Goal: Task Accomplishment & Management: Use online tool/utility

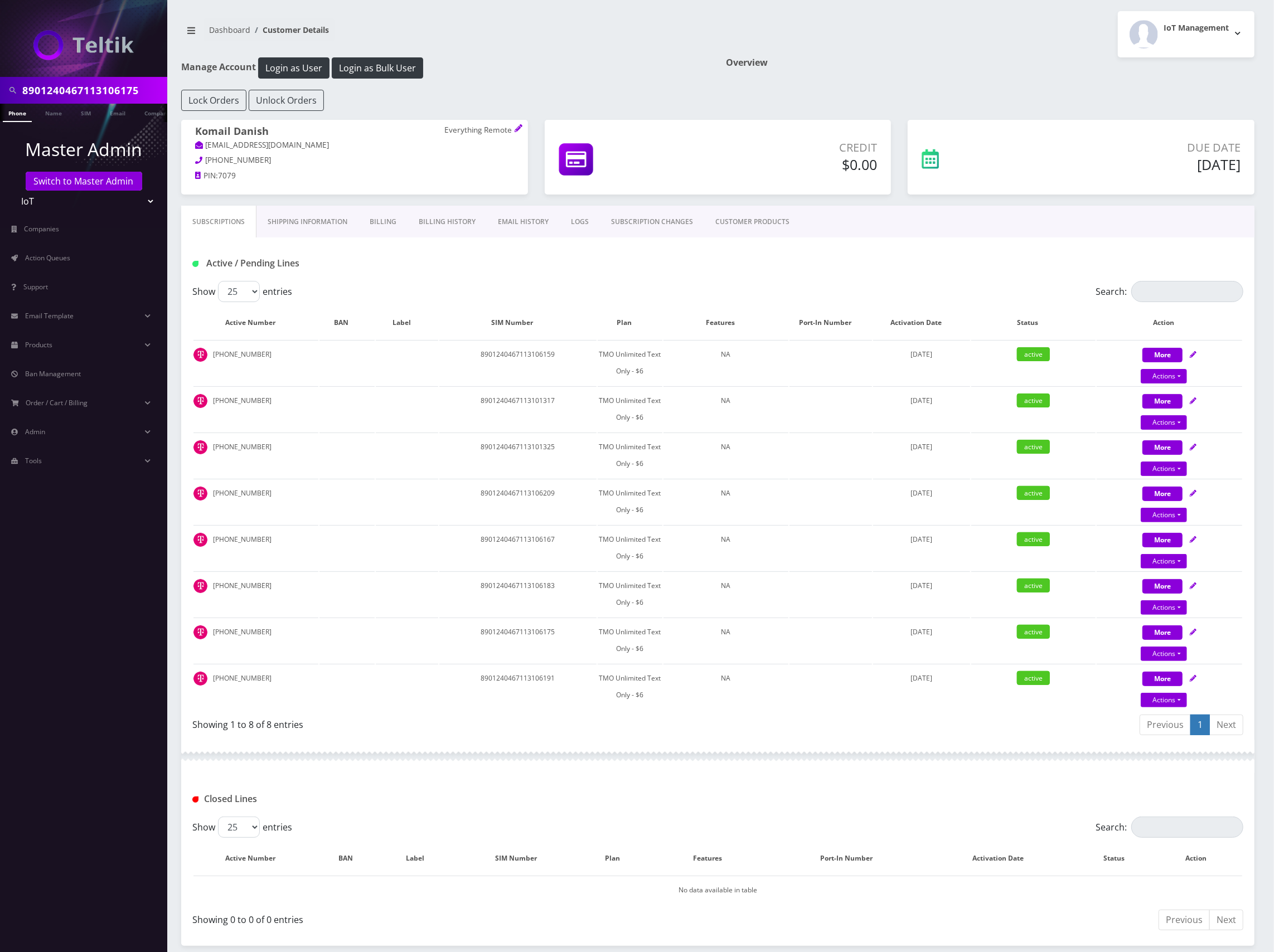
click at [109, 88] on input "8901240467113106175" at bounding box center [94, 90] width 142 height 21
click at [62, 113] on link "Name" at bounding box center [53, 113] width 28 height 19
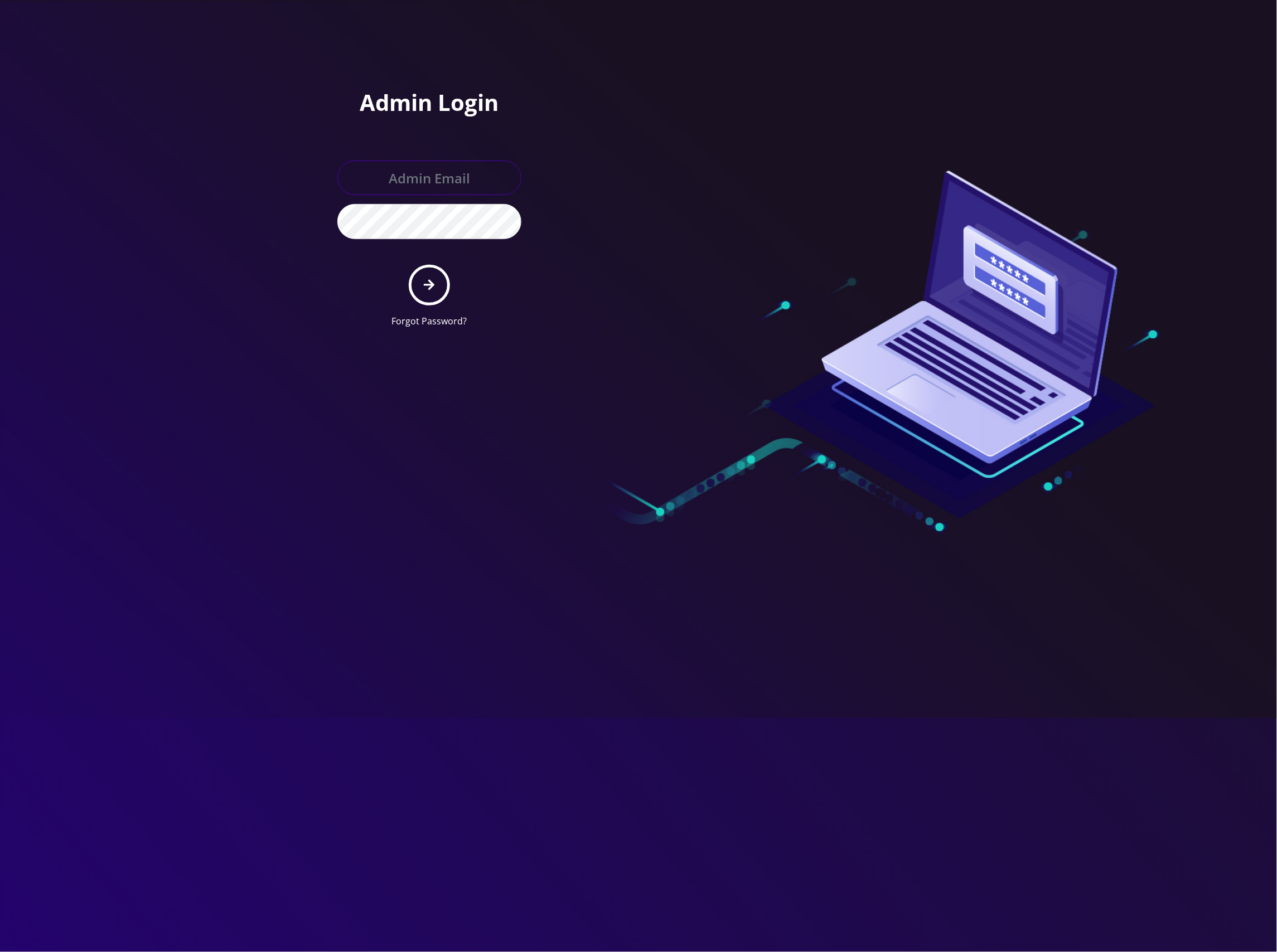
type input "[EMAIL_ADDRESS][DOMAIN_NAME]"
click at [441, 278] on button "submit" at bounding box center [429, 284] width 40 height 40
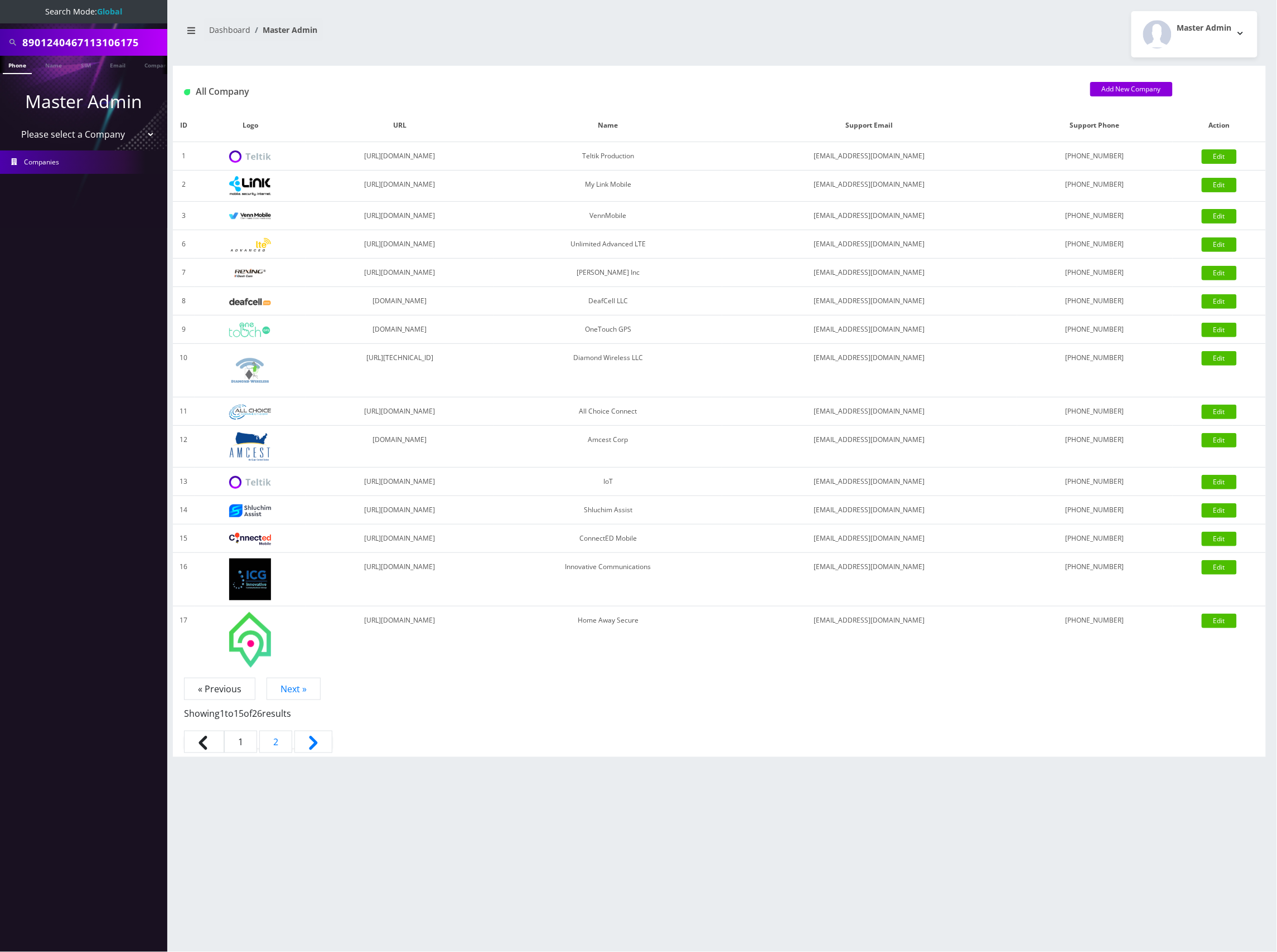
scroll to position [0, 6]
click at [115, 41] on input "8901240467113106175" at bounding box center [94, 41] width 142 height 21
type input "jason welsch"
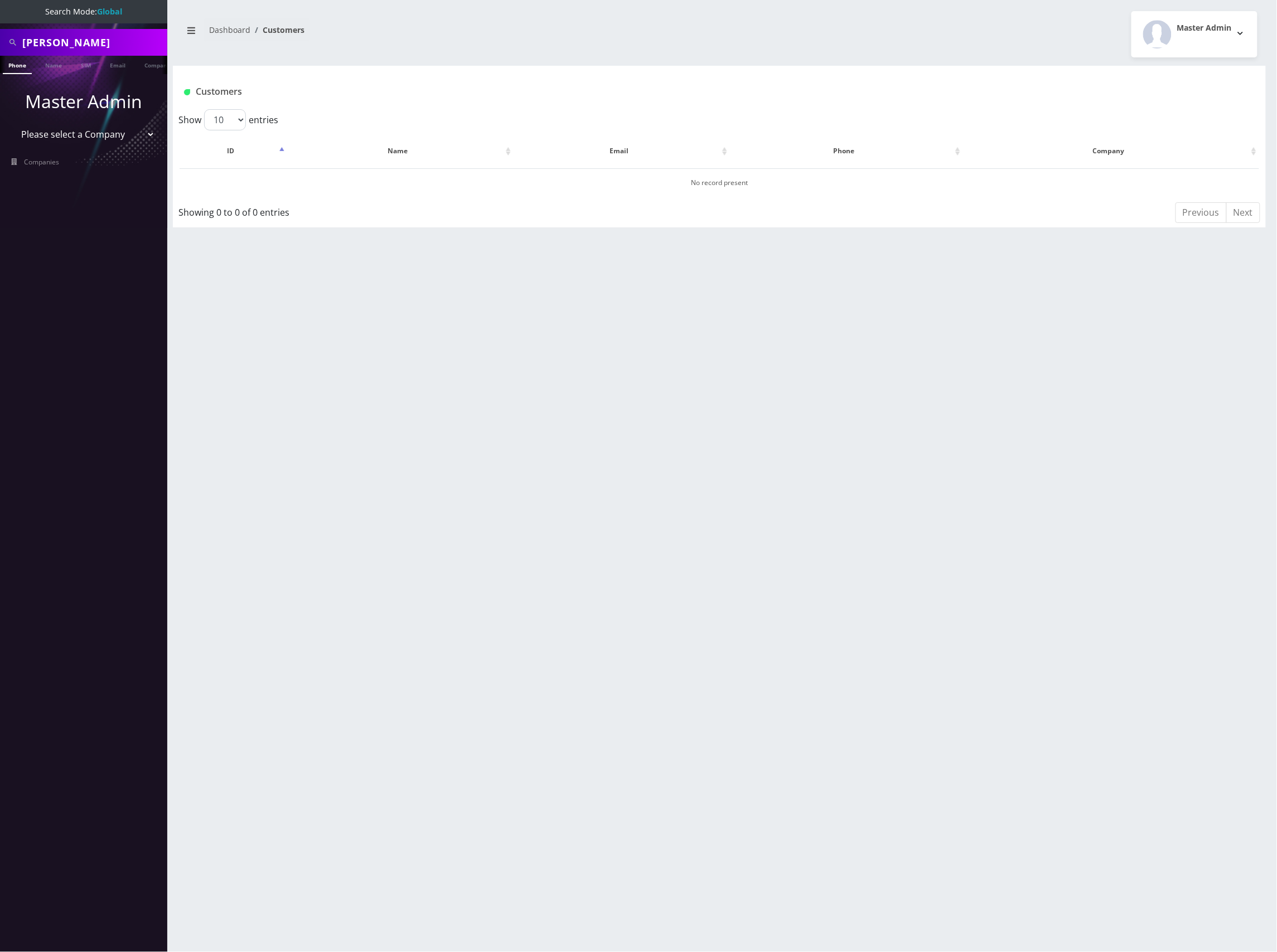
click at [101, 134] on select "Please select a Company Teltik Production My Link Mobile VennMobile Unlimited A…" at bounding box center [84, 133] width 142 height 21
select select "13"
click at [13, 123] on select "Please select a Company Teltik Production My Link Mobile VennMobile Unlimited A…" at bounding box center [84, 133] width 142 height 21
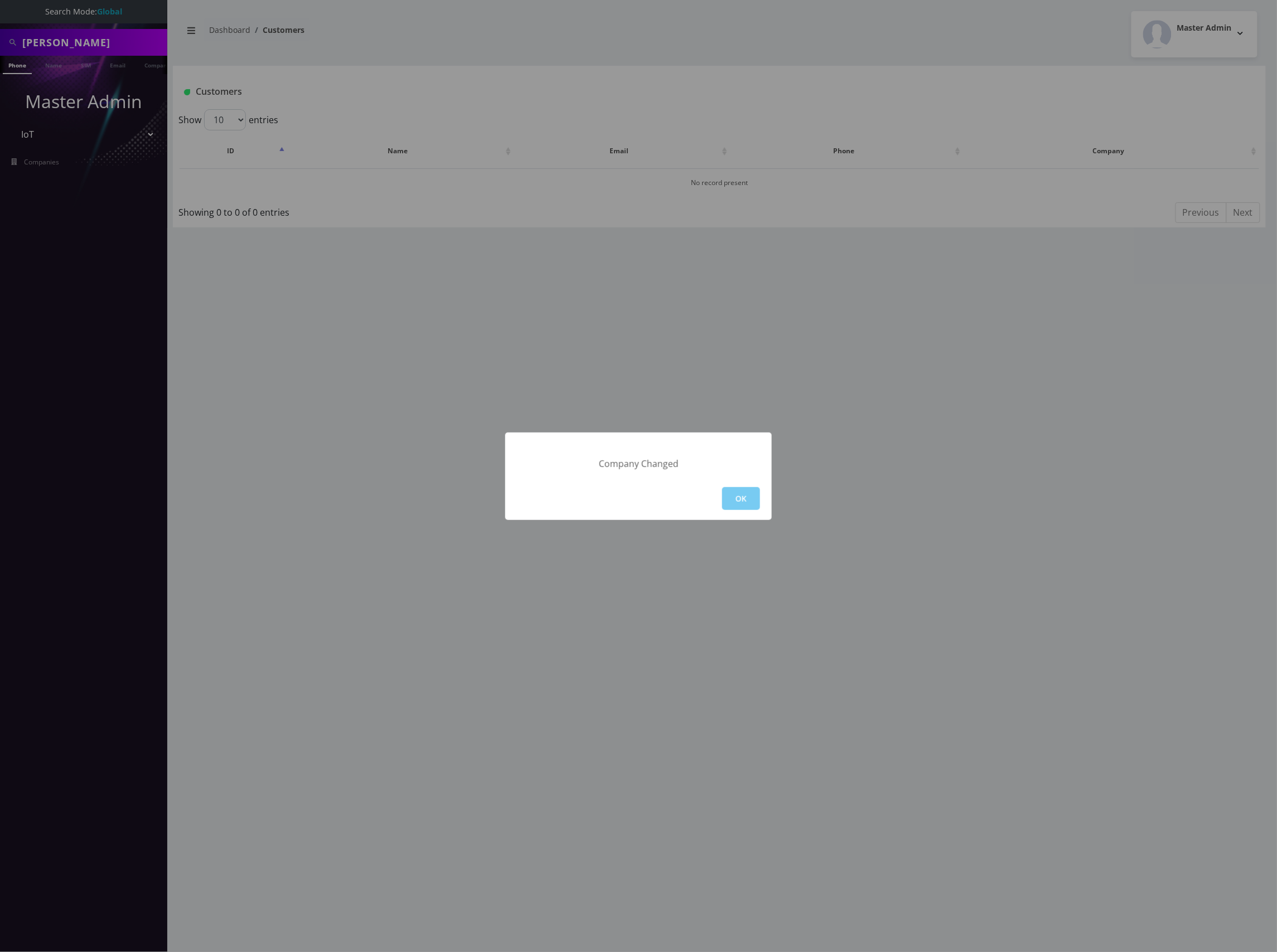
click at [741, 493] on button "OK" at bounding box center [741, 499] width 38 height 23
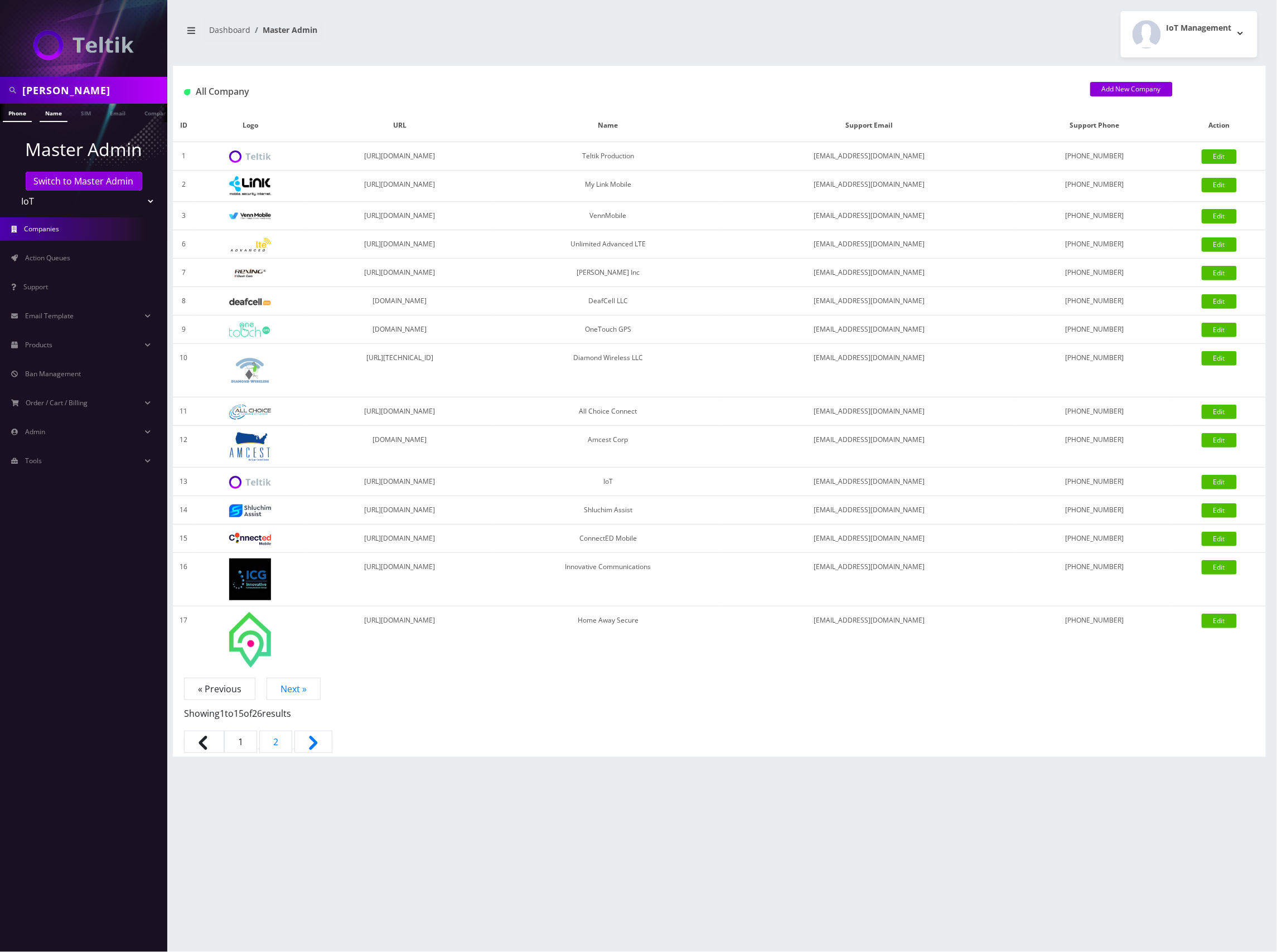
click at [53, 106] on link "Name" at bounding box center [53, 113] width 28 height 19
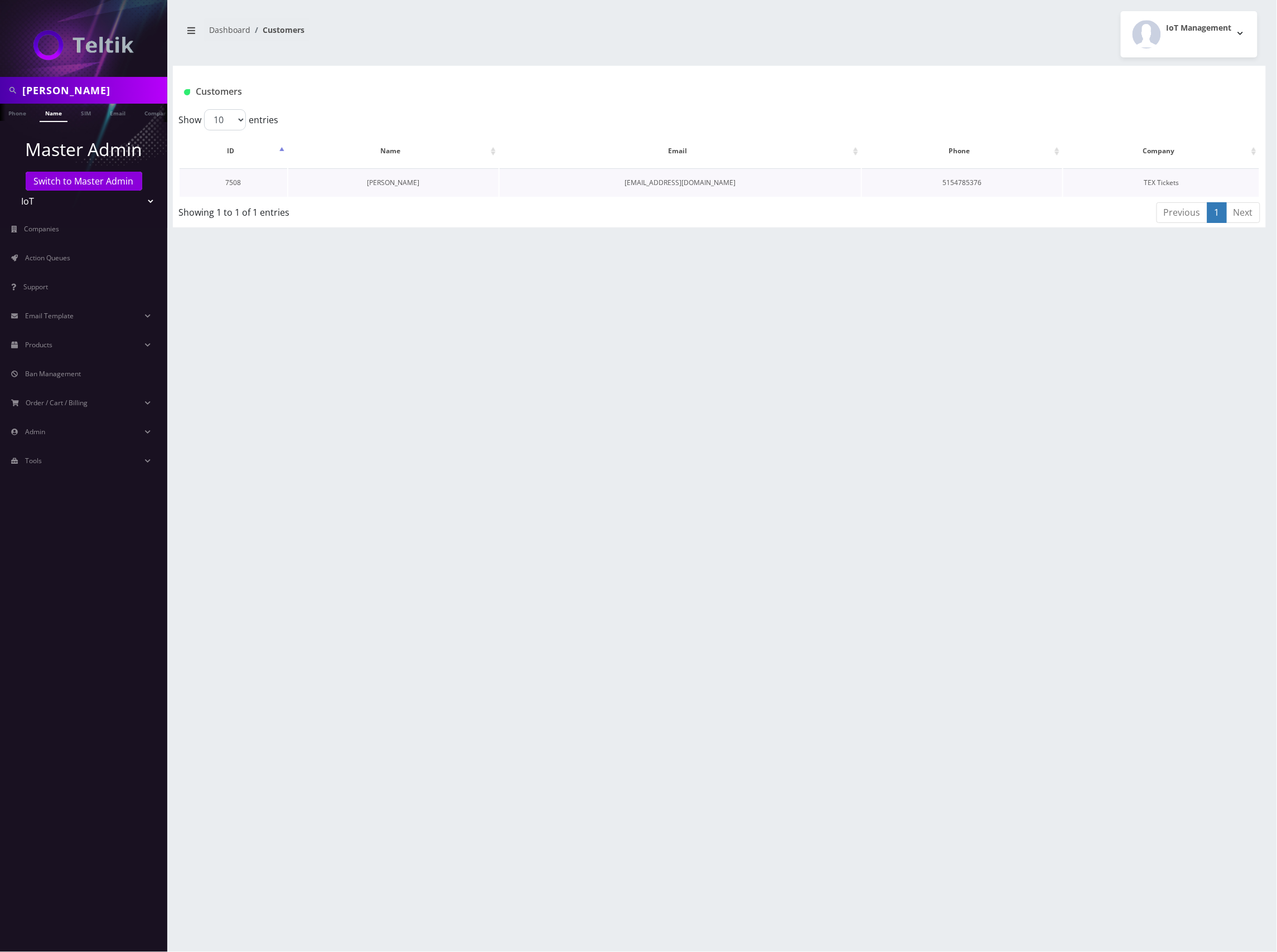
click at [407, 183] on link "[PERSON_NAME]" at bounding box center [393, 183] width 52 height 10
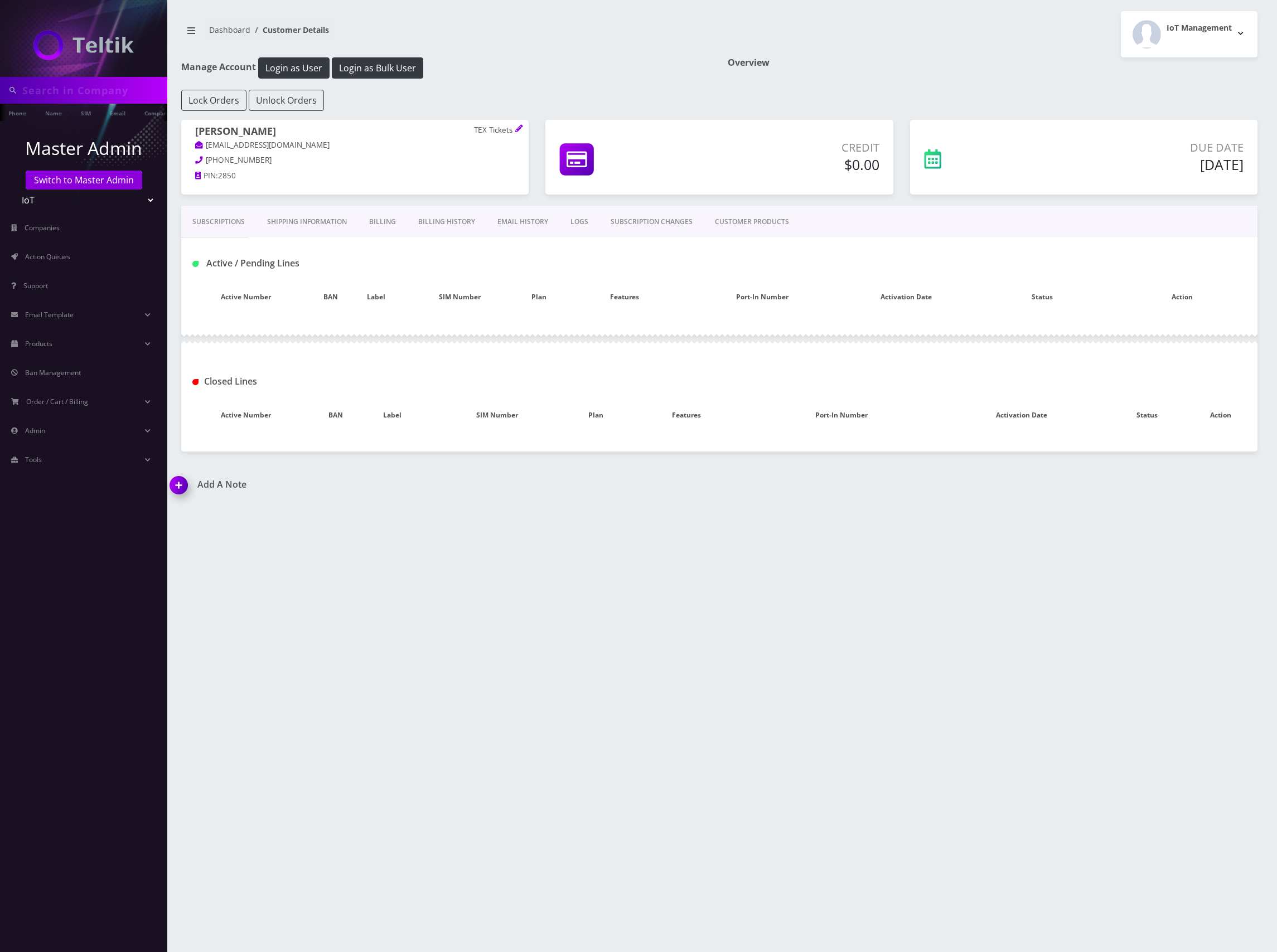
type input "jason welsch"
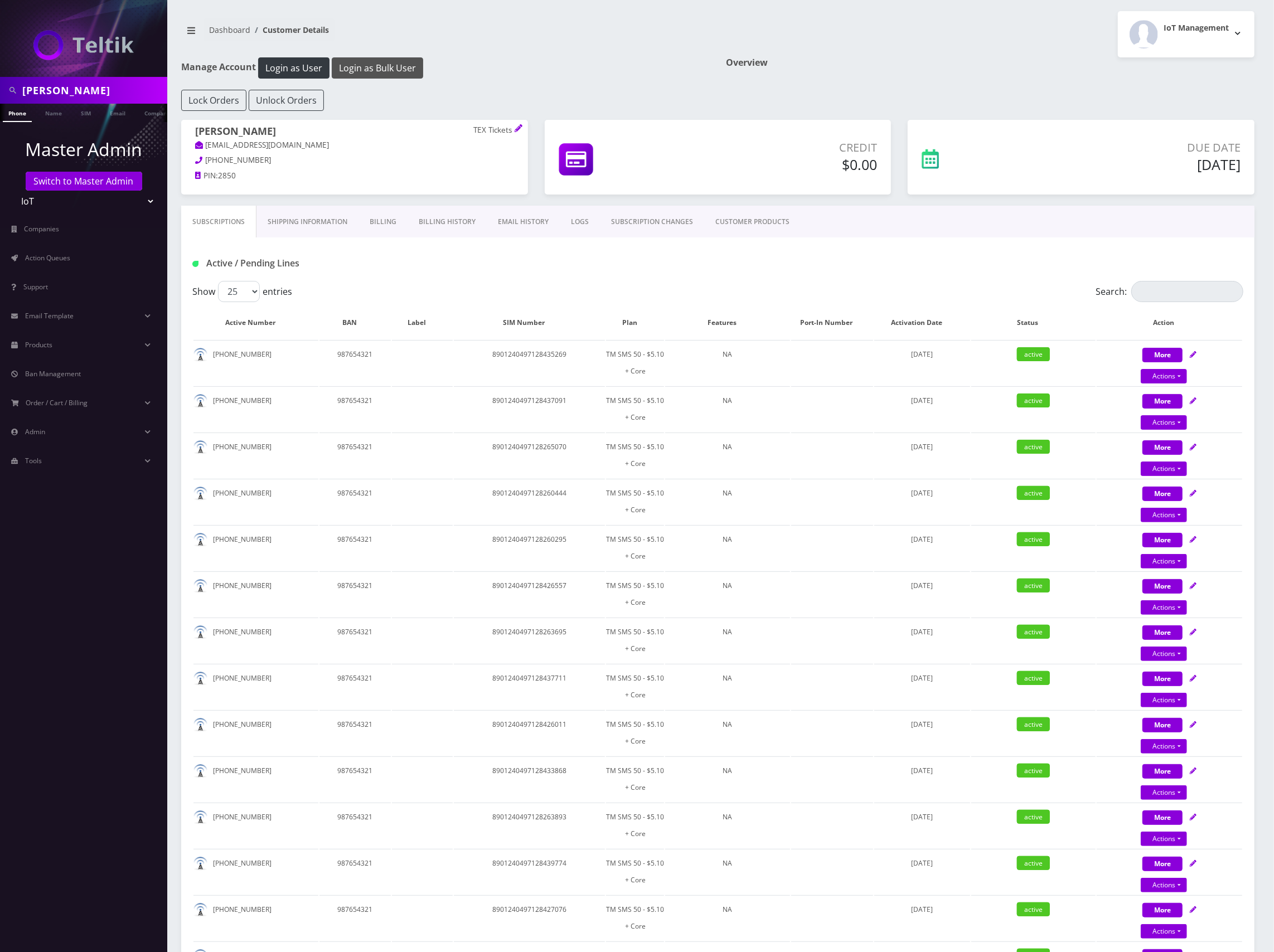
click at [393, 70] on button "Login as Bulk User" at bounding box center [377, 67] width 92 height 21
click at [72, 262] on link "Action Queues" at bounding box center [83, 259] width 167 height 24
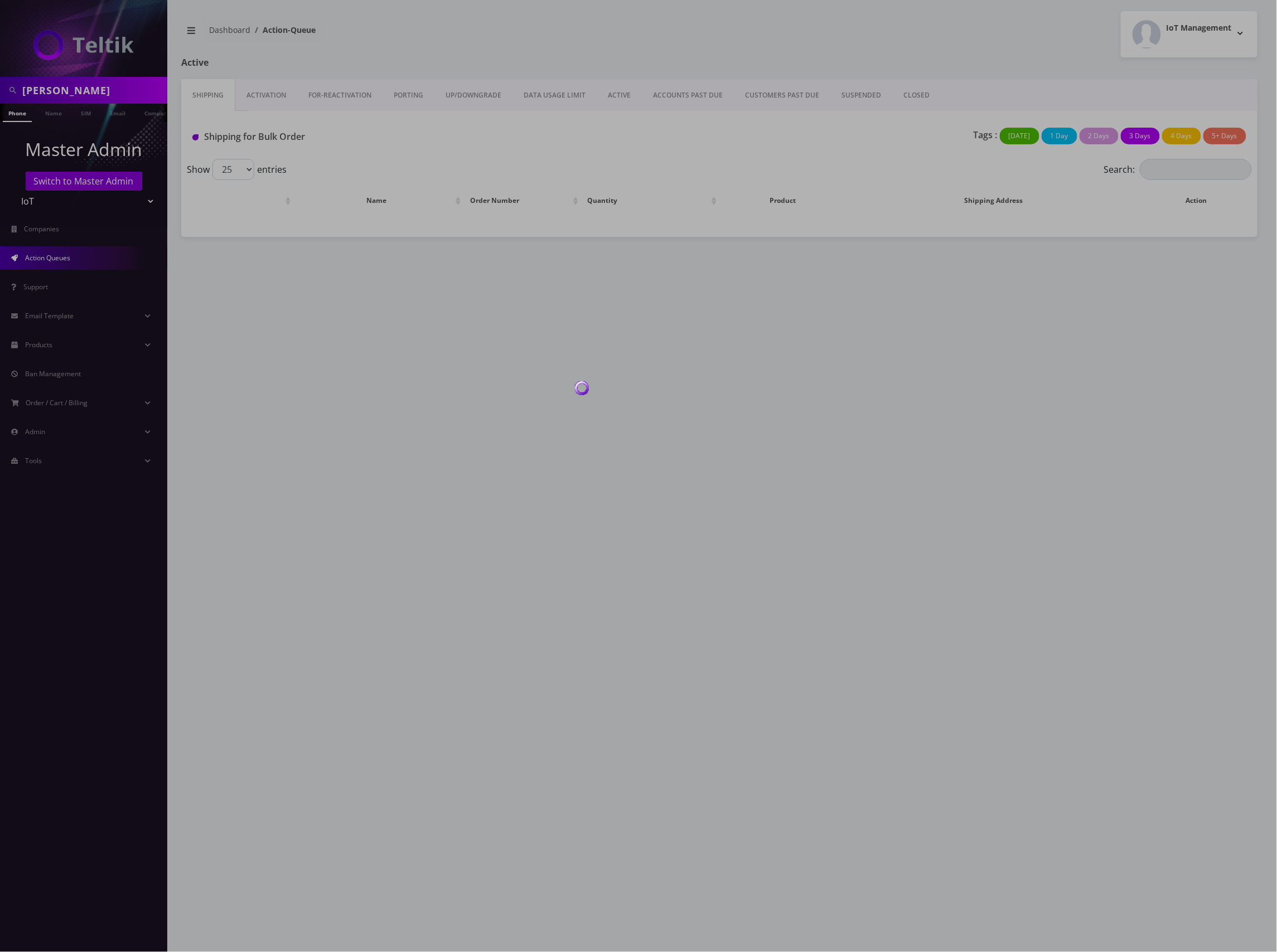
click at [622, 96] on div at bounding box center [638, 476] width 1277 height 952
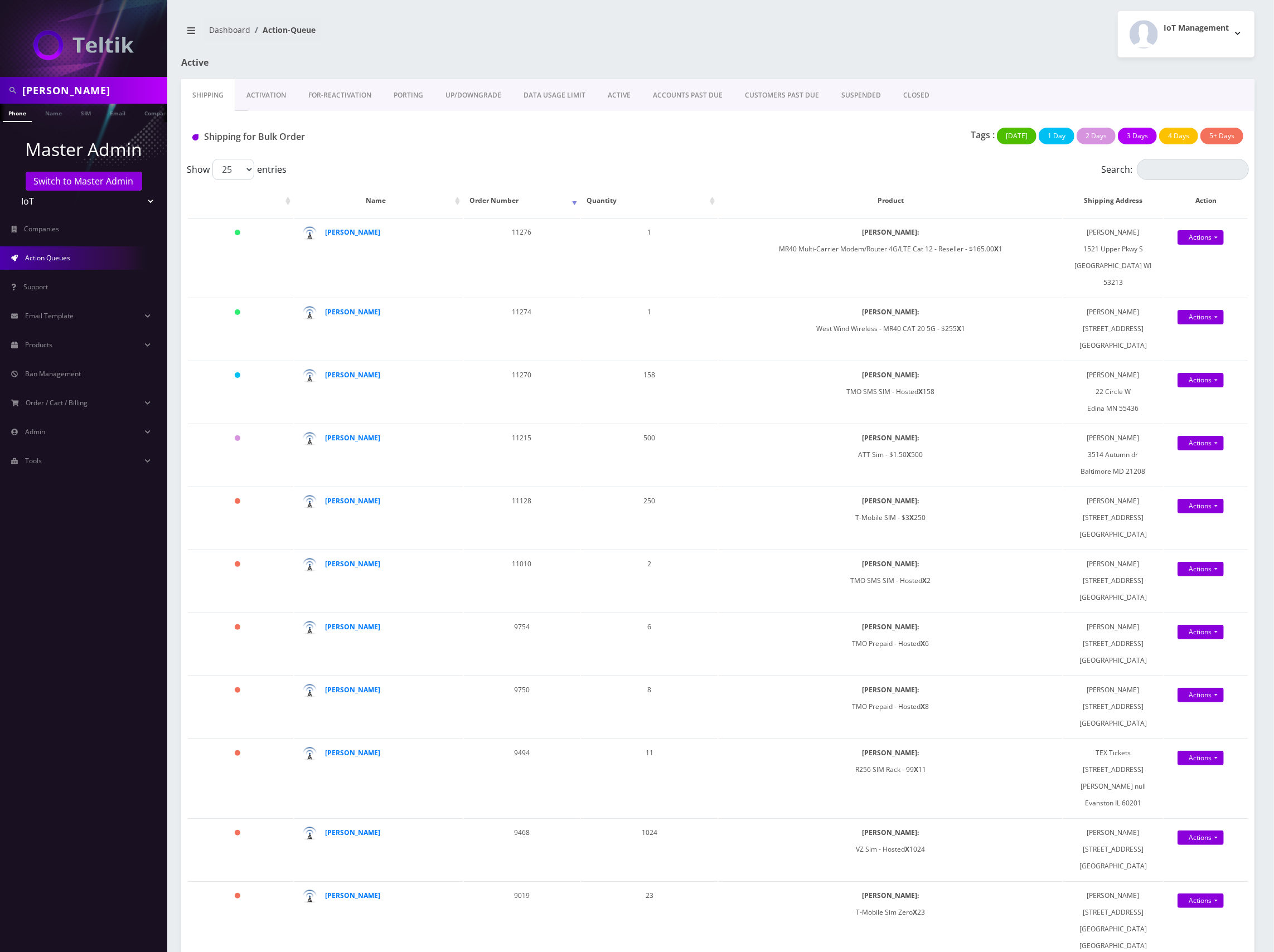
click at [620, 96] on link "ACTIVE" at bounding box center [619, 95] width 45 height 33
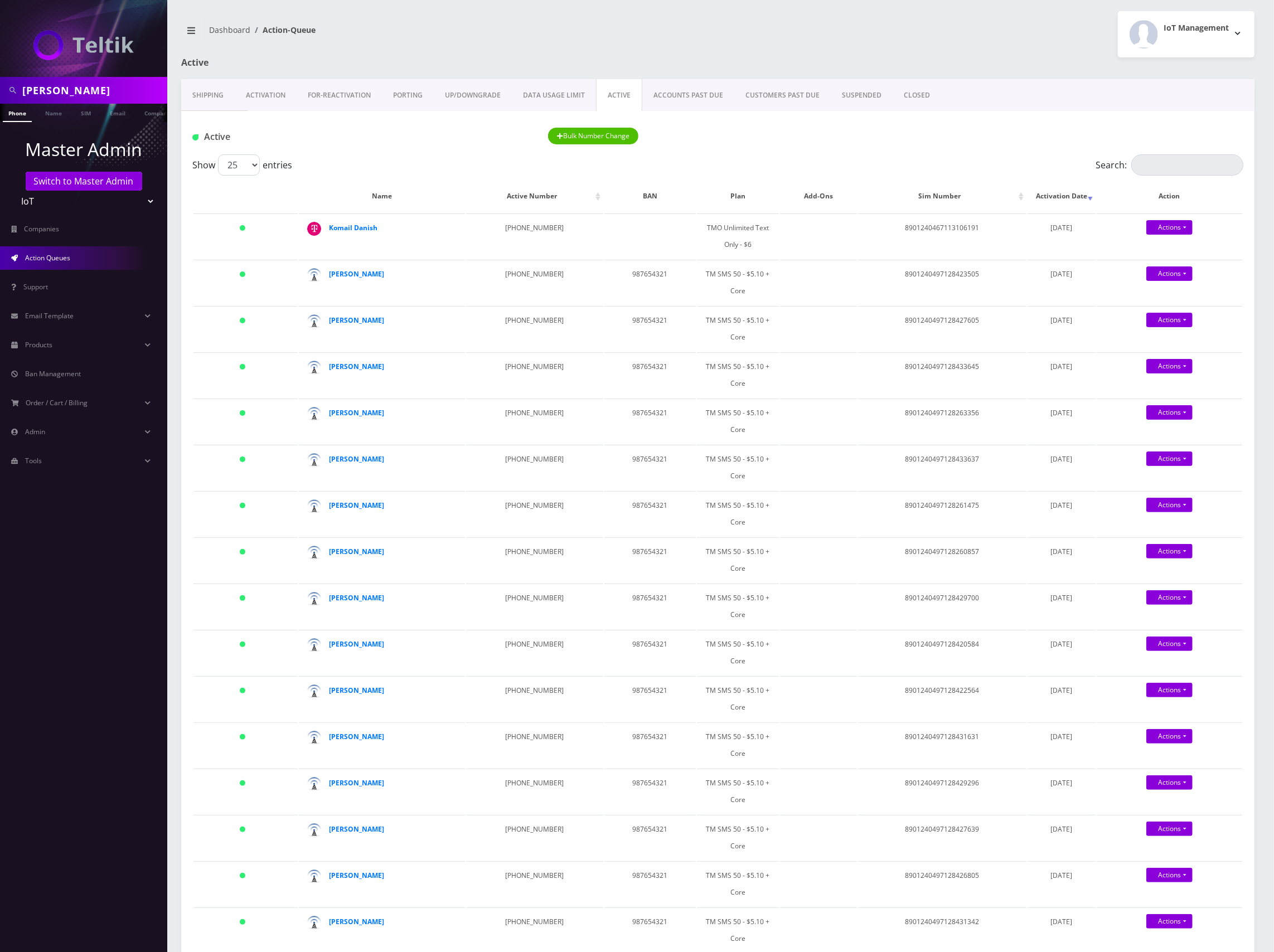
drag, startPoint x: 101, startPoint y: 89, endPoint x: -6, endPoint y: 83, distance: 107.2
click at [0, 83] on html "jason welsch Phone Name SIM Email Company Customer Master Admin Switch to Maste…" at bounding box center [637, 896] width 1274 height 1792
paste input "Jason Grubb"
type input "Jason Grubb"
click at [56, 111] on link "Name" at bounding box center [53, 113] width 28 height 19
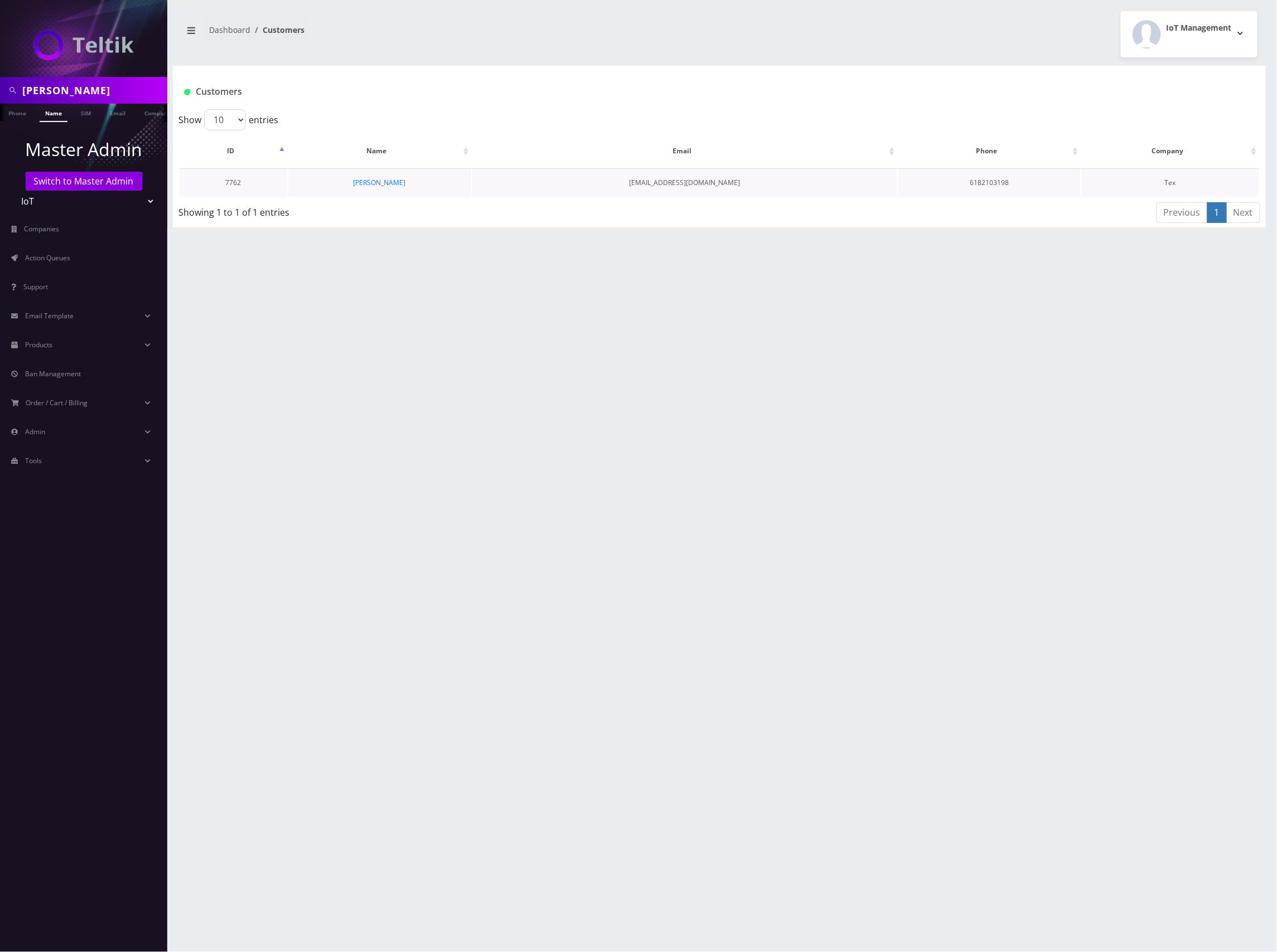
drag, startPoint x: 760, startPoint y: 185, endPoint x: 629, endPoint y: 188, distance: 131.0
click at [629, 188] on td "[EMAIL_ADDRESS][DOMAIN_NAME]" at bounding box center [684, 183] width 426 height 29
copy td "[EMAIL_ADDRESS][DOMAIN_NAME]"
drag, startPoint x: 121, startPoint y: 96, endPoint x: -6, endPoint y: 88, distance: 127.3
click at [0, 88] on html "Jason Grubb Phone Name SIM Email Company Customer Master Admin Switch to Master…" at bounding box center [638, 476] width 1277 height 952
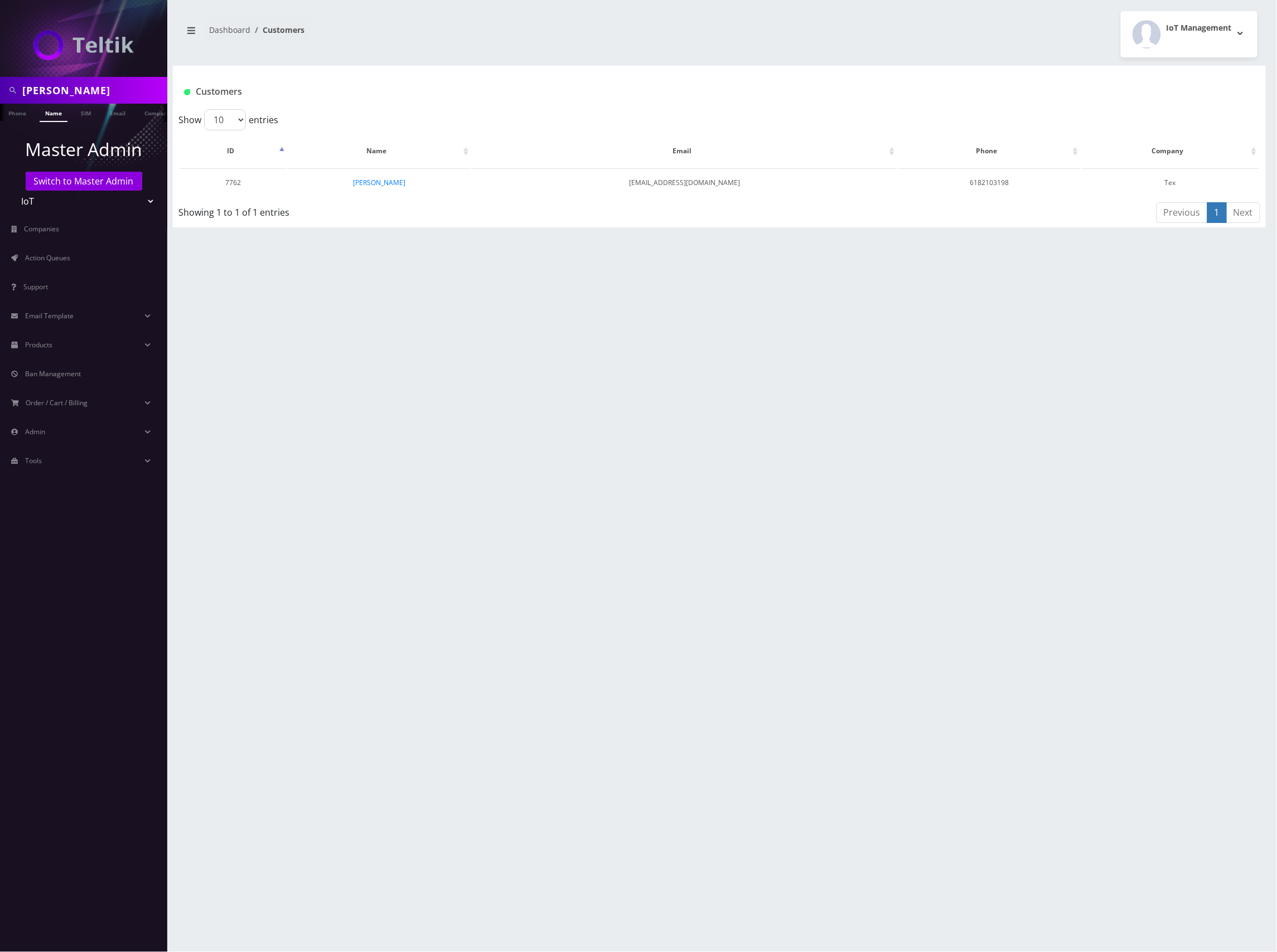
paste input "essie Roth"
type input "[PERSON_NAME]"
click at [54, 113] on link "Name" at bounding box center [53, 113] width 28 height 19
drag, startPoint x: 88, startPoint y: 83, endPoint x: -6, endPoint y: 70, distance: 94.9
click at [0, 70] on html "[PERSON_NAME] Phone Name SIM Email Company Customer Master Admin Switch to Mast…" at bounding box center [638, 476] width 1277 height 952
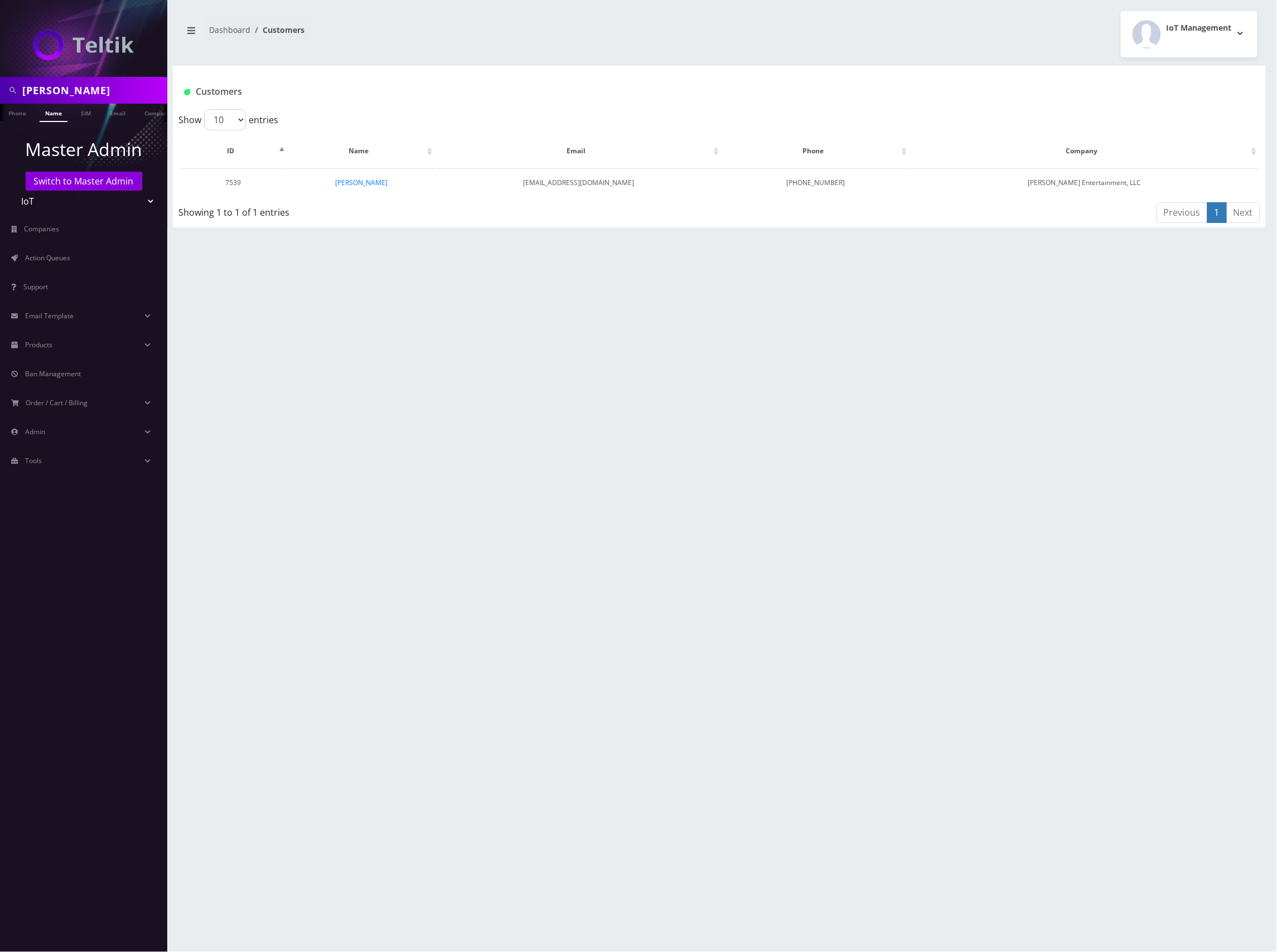
click at [105, 90] on input "[PERSON_NAME]" at bounding box center [94, 90] width 142 height 21
drag, startPoint x: 117, startPoint y: 88, endPoint x: -6, endPoint y: 81, distance: 123.2
click at [0, 81] on html "[PERSON_NAME] Phone Name SIM Email Company Customer Master Admin Switch to Mast…" at bounding box center [638, 476] width 1277 height 952
type input "[PERSON_NAME]"
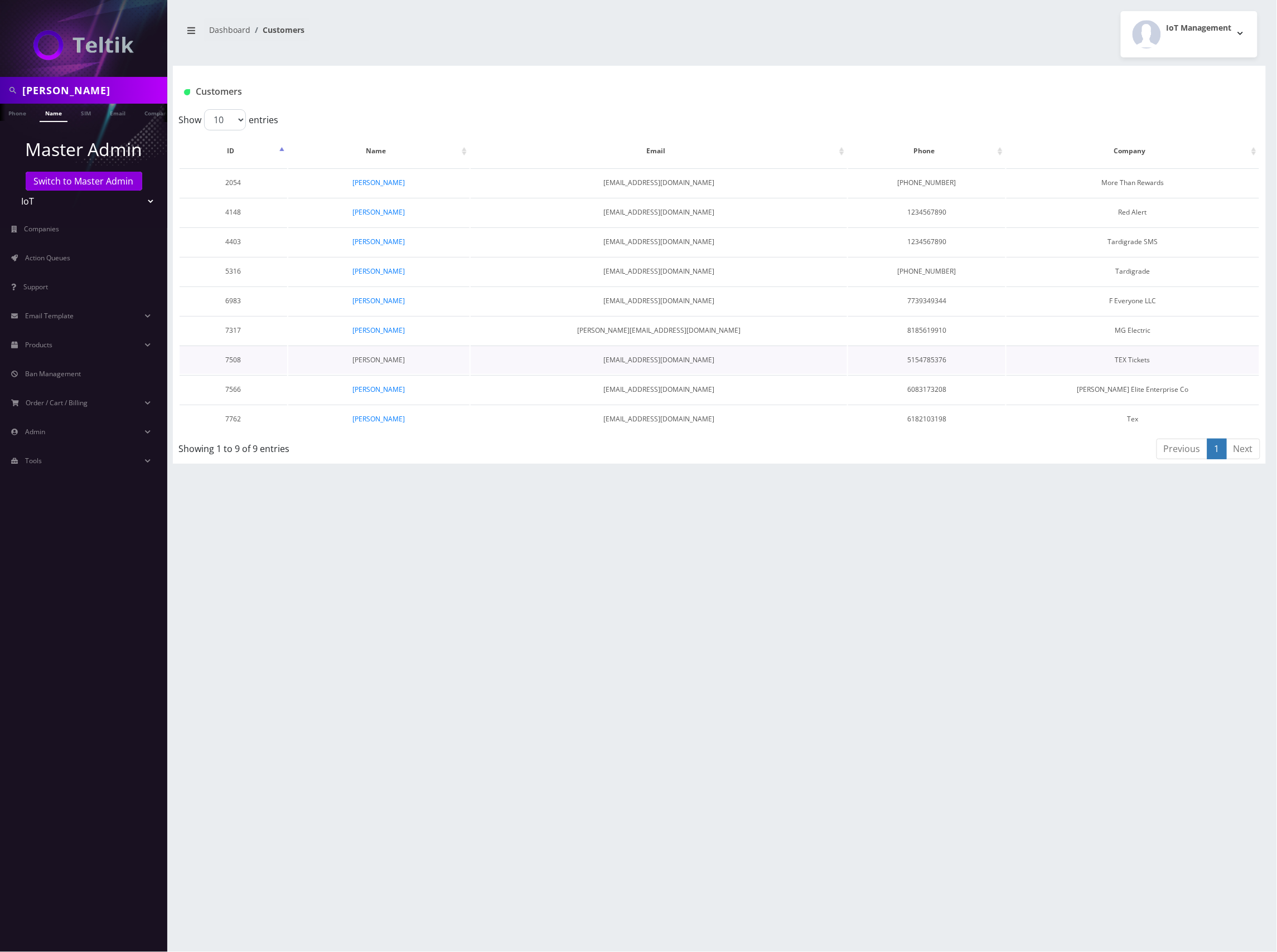
click at [382, 356] on link "[PERSON_NAME]" at bounding box center [378, 360] width 52 height 10
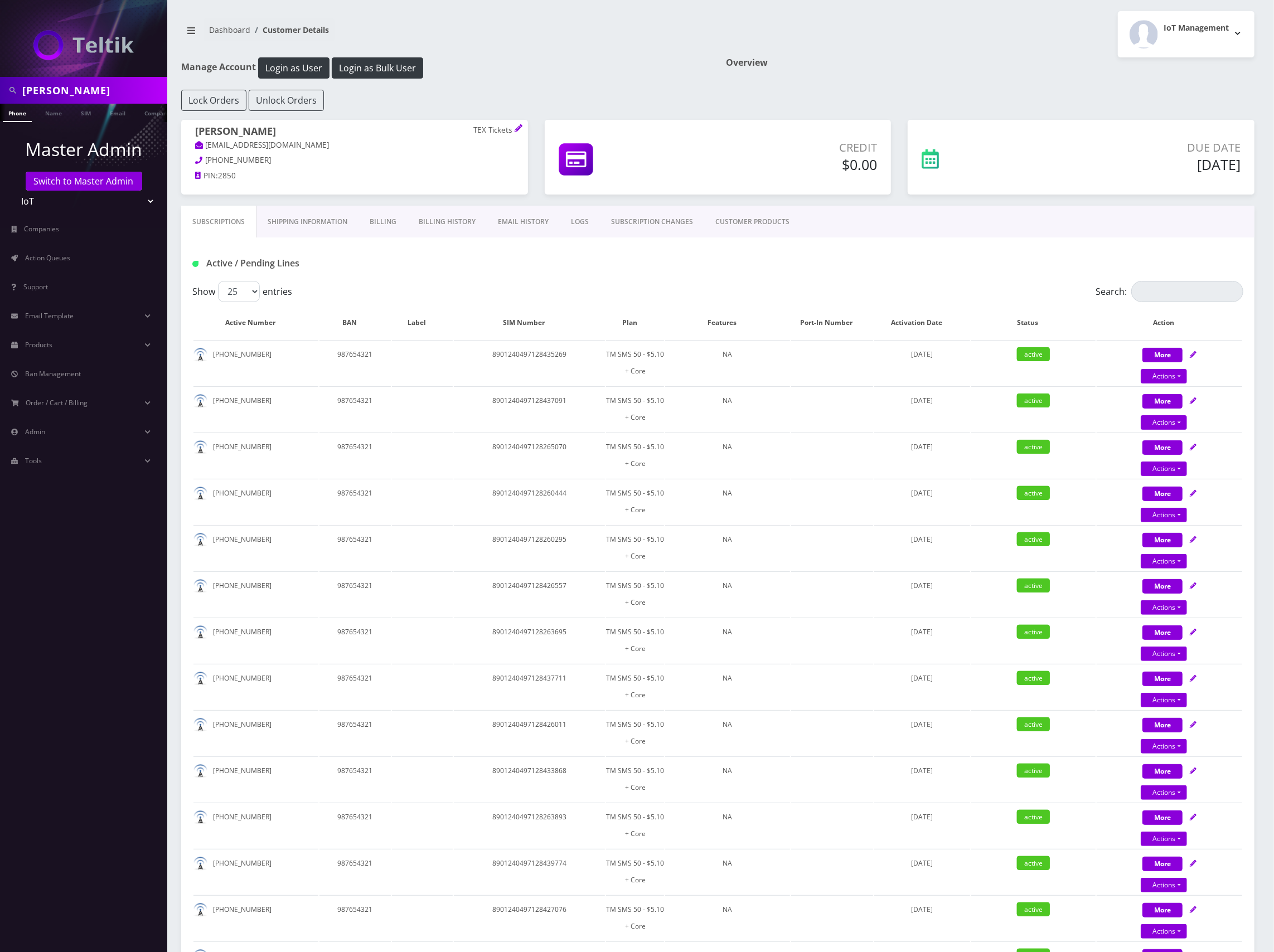
click at [393, 221] on link "Billing" at bounding box center [383, 221] width 49 height 33
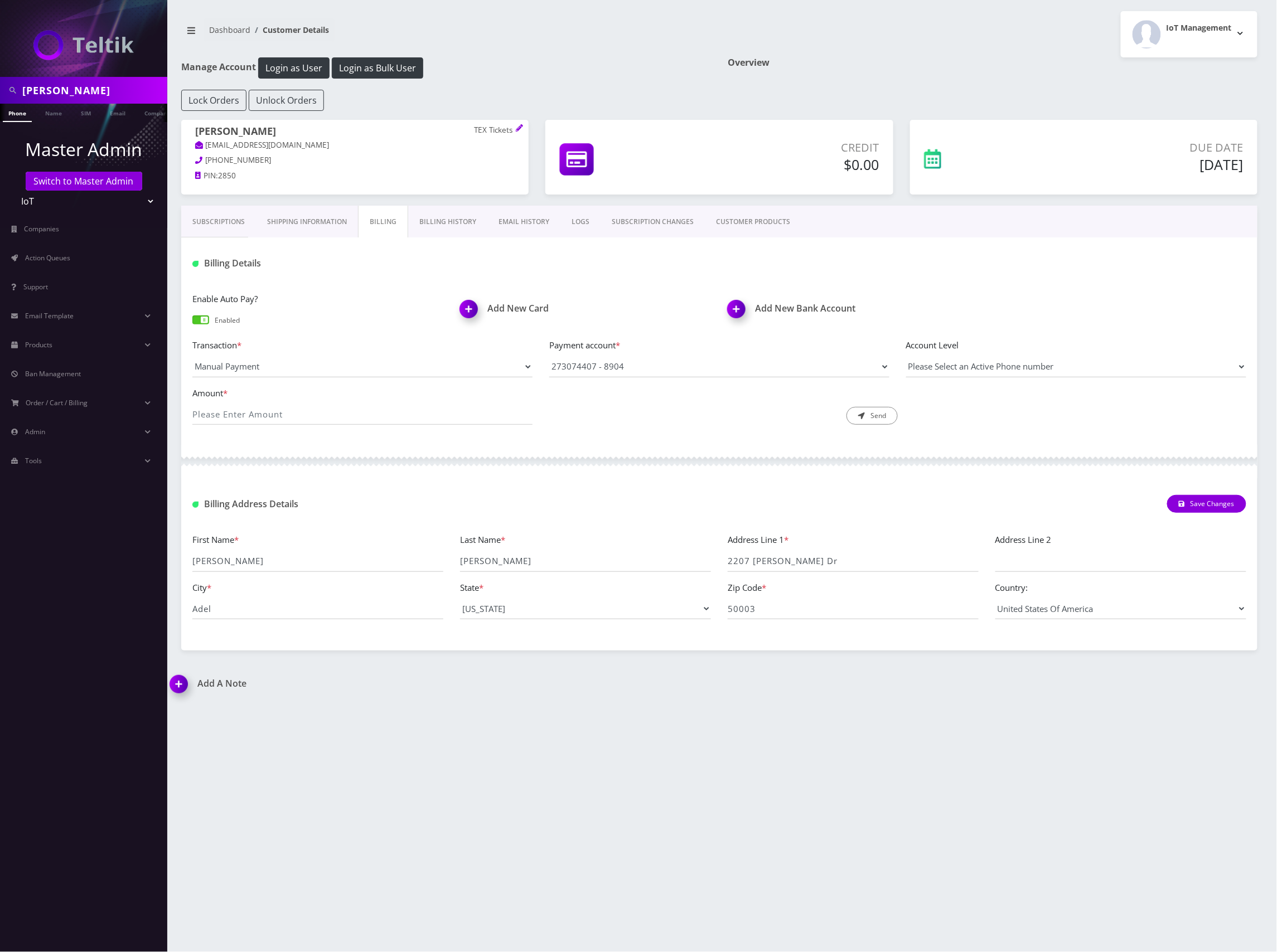
click at [440, 219] on link "Billing History" at bounding box center [447, 221] width 79 height 33
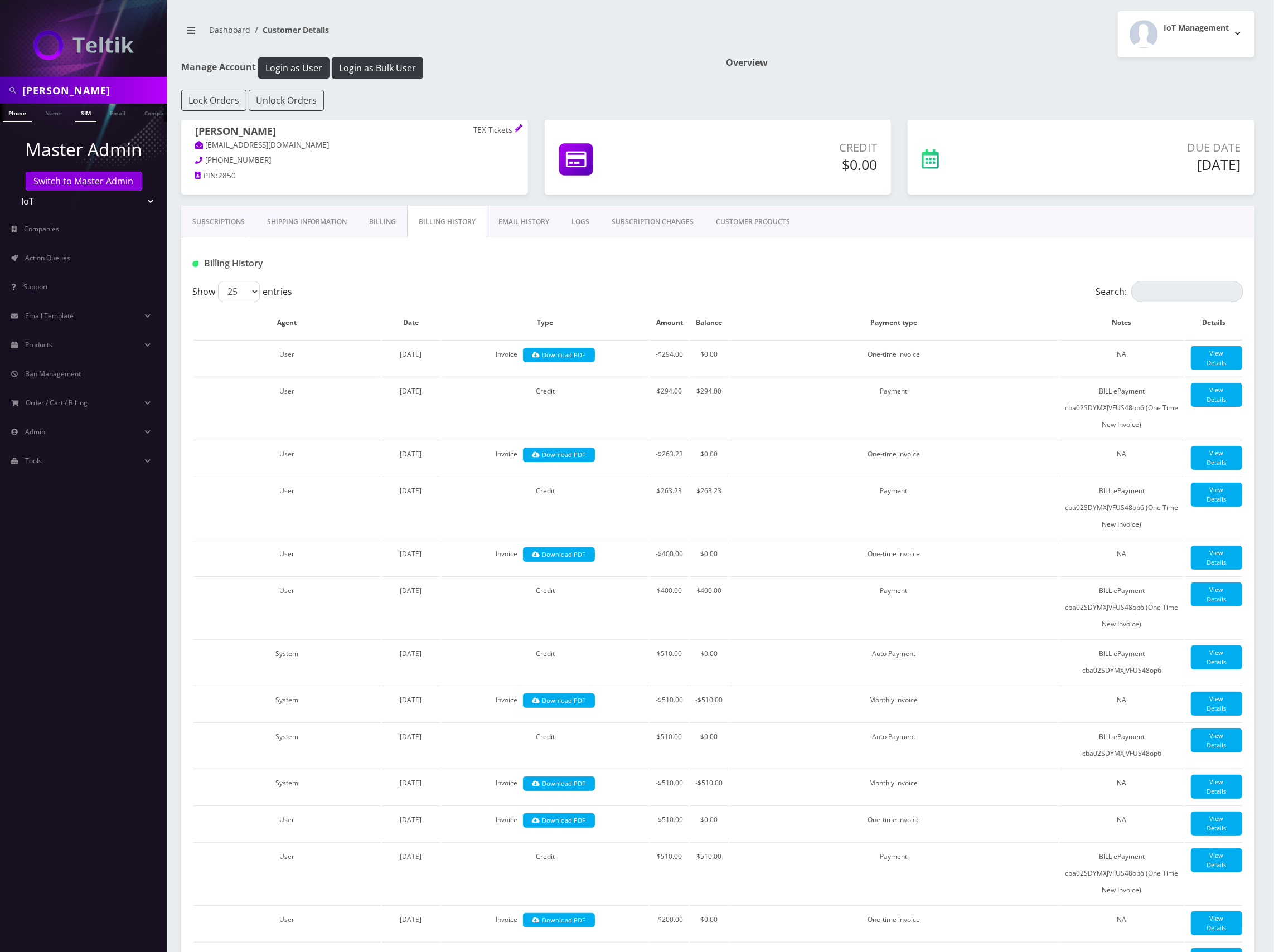
scroll to position [0, 6]
drag, startPoint x: 80, startPoint y: 94, endPoint x: 8, endPoint y: 90, distance: 72.1
click at [8, 90] on div "jason" at bounding box center [84, 90] width 162 height 21
paste input "Justin Carme"
type input "Justin Carmen"
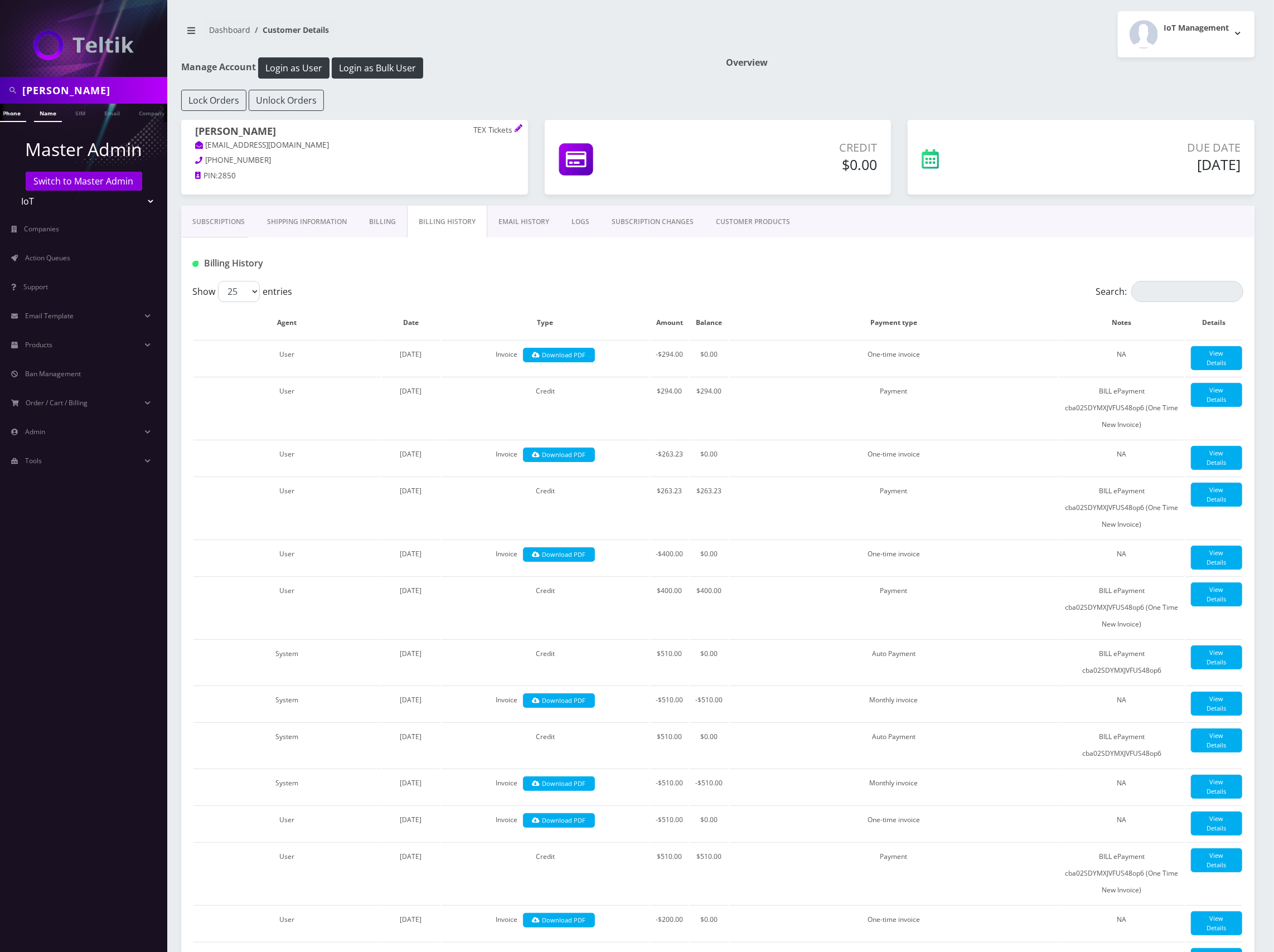
click at [46, 110] on link "Name" at bounding box center [47, 113] width 28 height 19
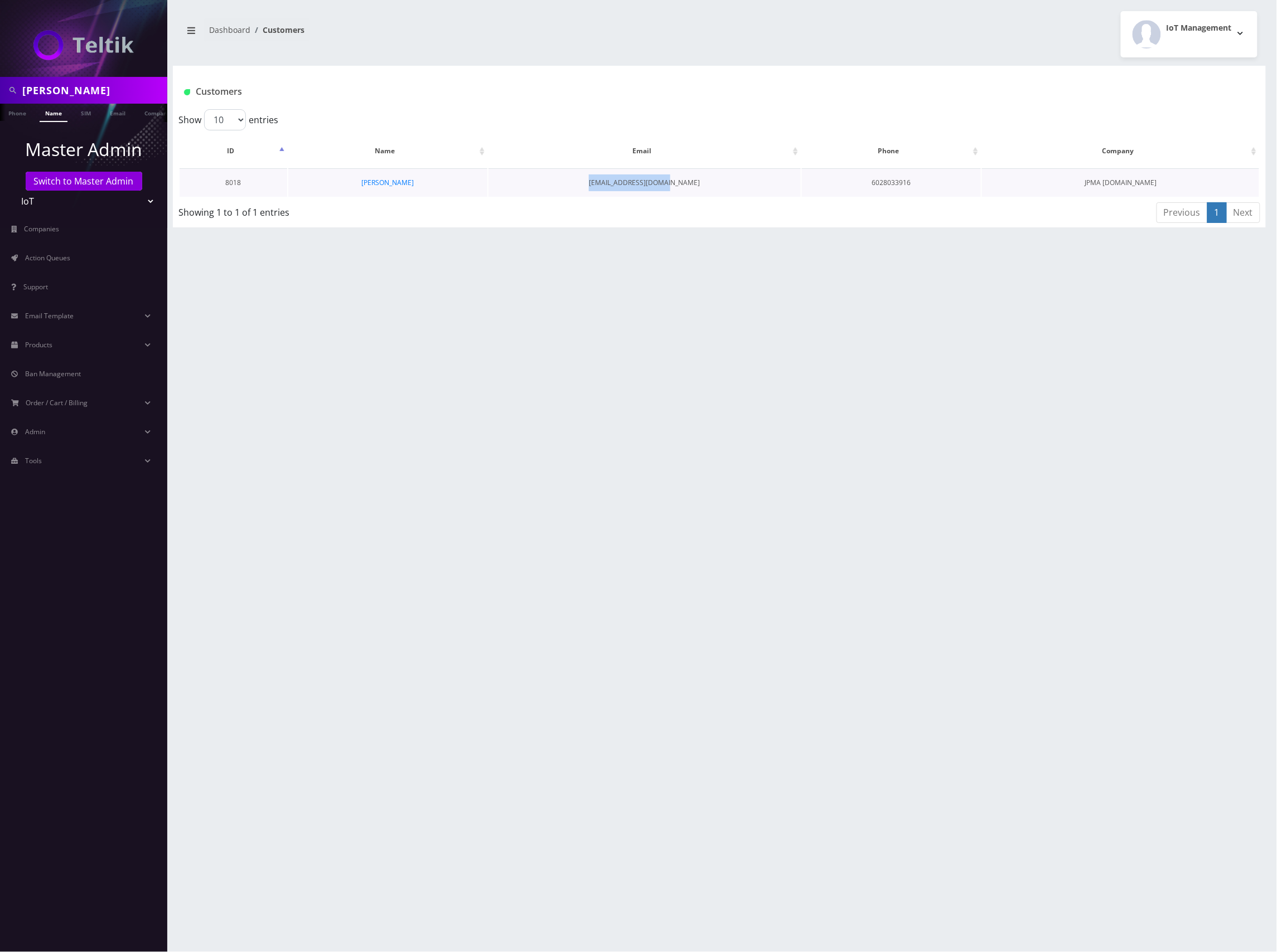
drag, startPoint x: 696, startPoint y: 184, endPoint x: 600, endPoint y: 184, distance: 96.0
click at [600, 184] on td "[EMAIL_ADDRESS][DOMAIN_NAME]" at bounding box center [645, 183] width 312 height 29
copy td "[EMAIL_ADDRESS][DOMAIN_NAME]"
drag, startPoint x: 125, startPoint y: 94, endPoint x: 10, endPoint y: 97, distance: 115.0
click at [0, 90] on html "[PERSON_NAME] Phone Name SIM Email Company Customer Master Admin Switch to Mast…" at bounding box center [638, 476] width 1277 height 952
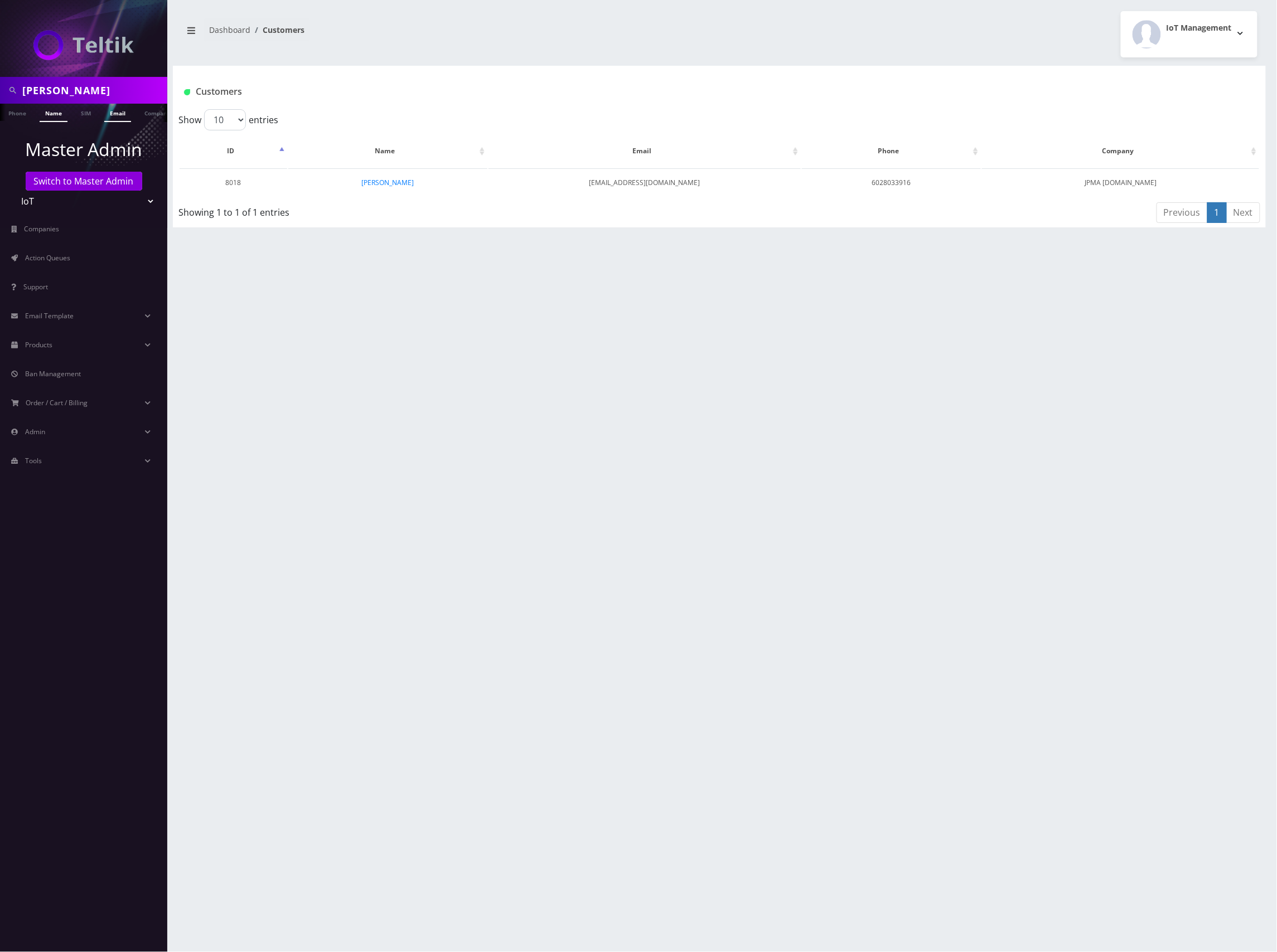
paste input "[EMAIL_ADDRESS][DOMAIN_NAME]"
type input "[EMAIL_ADDRESS][DOMAIN_NAME]"
click at [111, 114] on link "Email" at bounding box center [118, 113] width 27 height 19
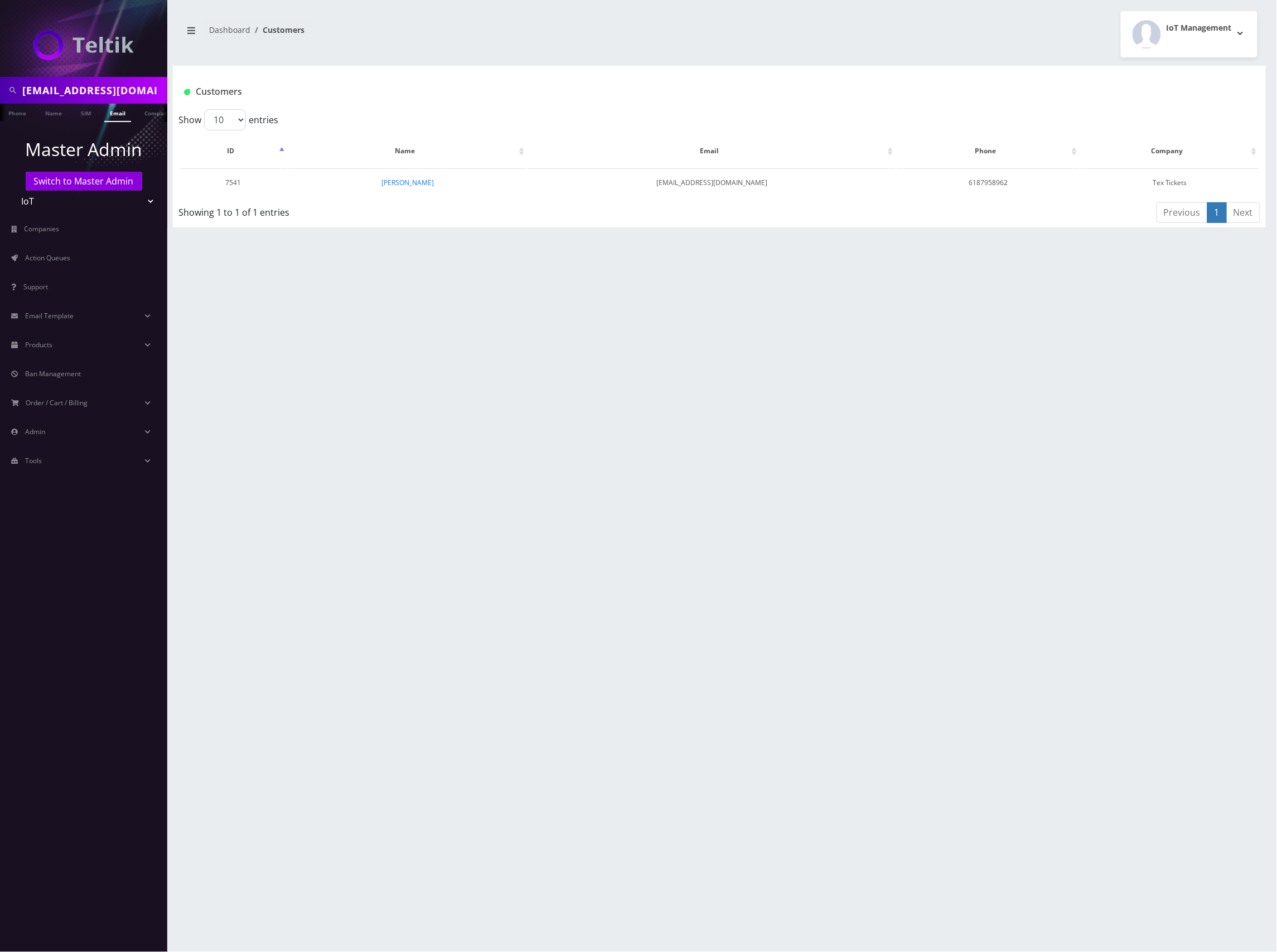
click at [123, 90] on input "[EMAIL_ADDRESS][DOMAIN_NAME]" at bounding box center [94, 90] width 142 height 21
paste input "[PERSON_NAME]@textickets"
type input "[PERSON_NAME][EMAIL_ADDRESS][DOMAIN_NAME]"
click at [127, 112] on link "Email" at bounding box center [118, 113] width 27 height 19
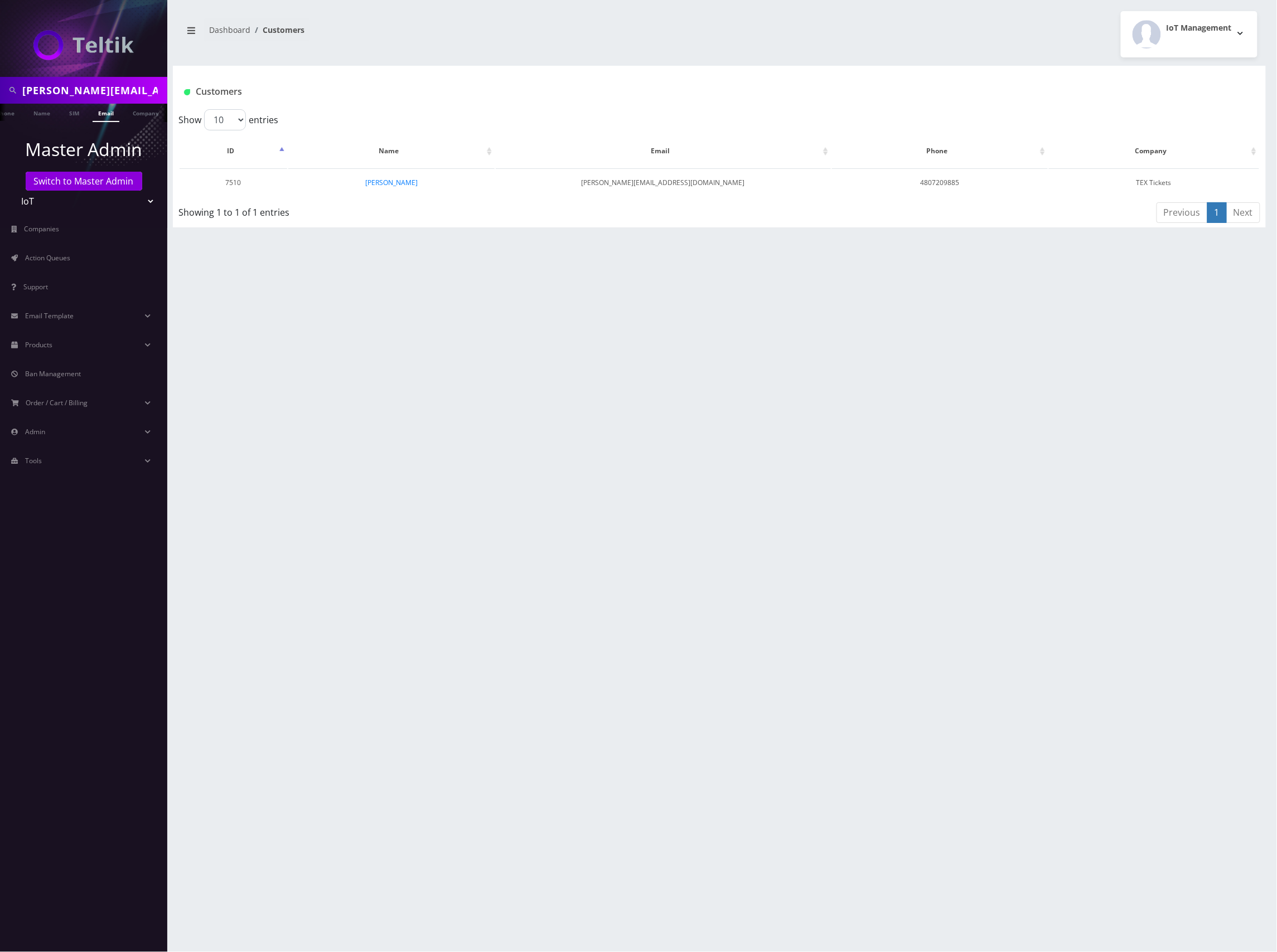
click at [112, 93] on input "todd@textickets.com" at bounding box center [94, 90] width 142 height 21
paste input "stacie"
type input "[PERSON_NAME][EMAIL_ADDRESS][DOMAIN_NAME]"
click at [102, 119] on link "Email" at bounding box center [100, 113] width 27 height 19
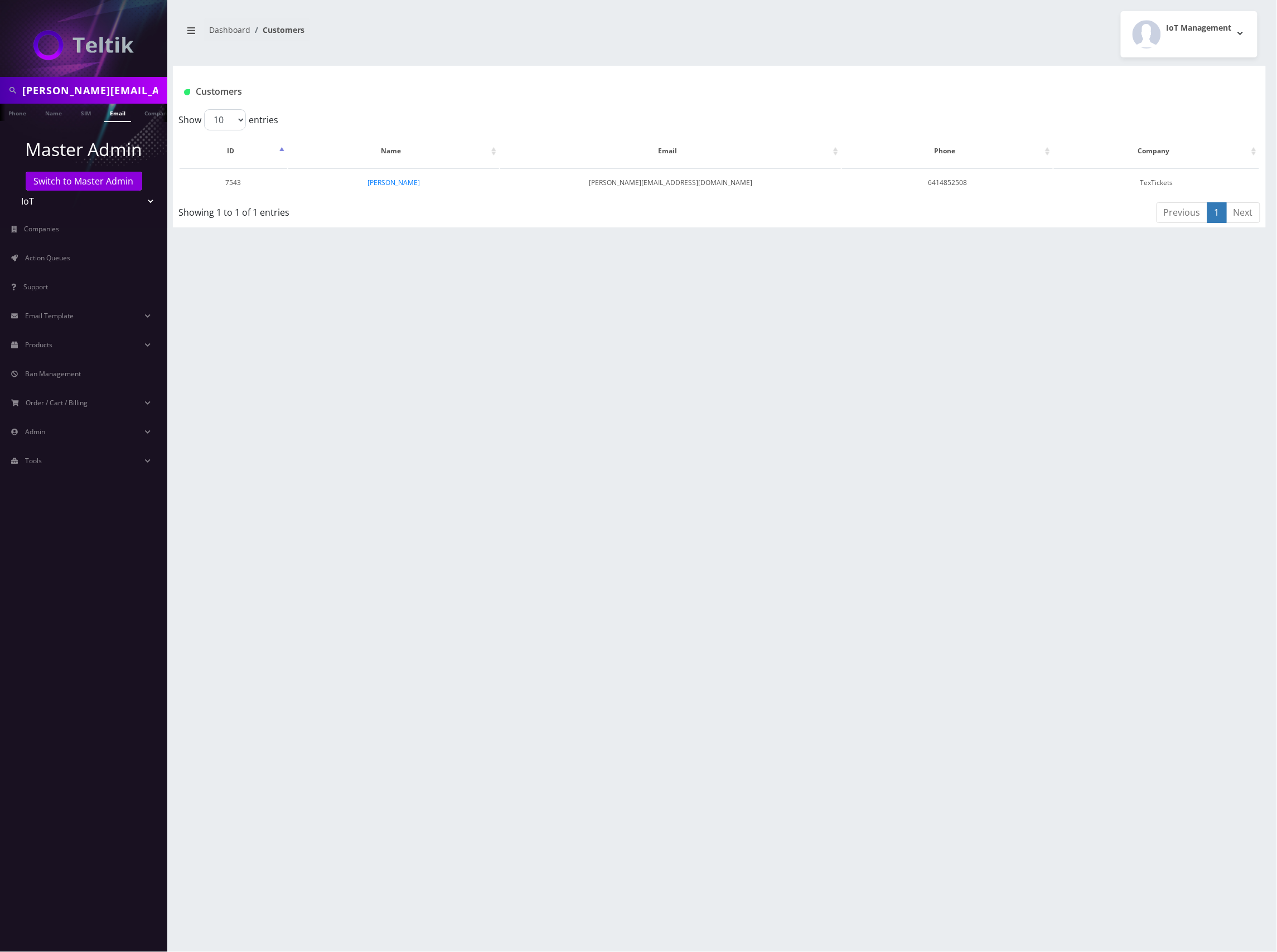
click at [76, 80] on input "[PERSON_NAME][EMAIL_ADDRESS][DOMAIN_NAME]" at bounding box center [94, 90] width 142 height 21
paste input "[EMAIL_ADDRESS]"
type input "[EMAIL_ADDRESS][DOMAIN_NAME]"
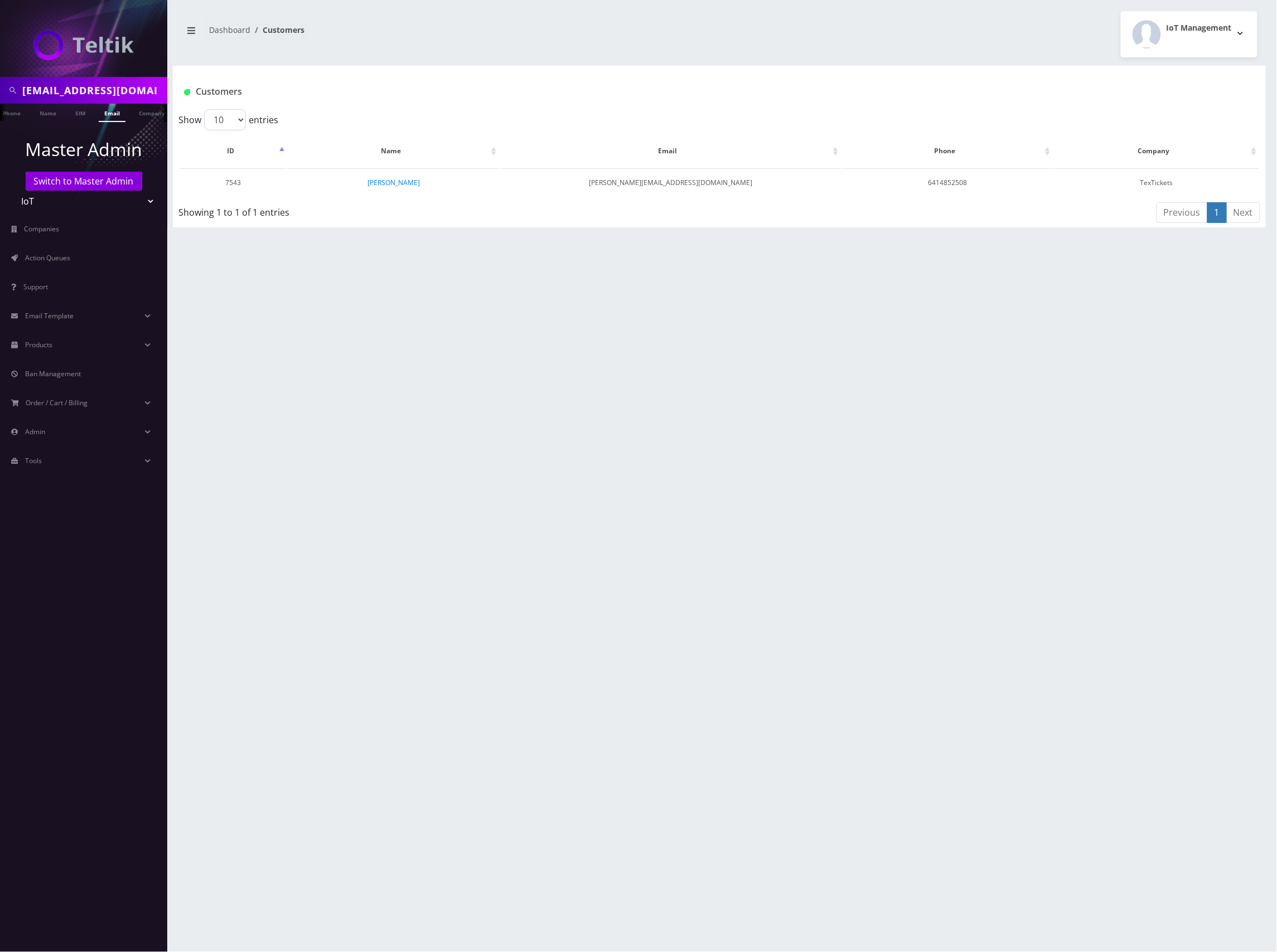
click at [107, 110] on link "Email" at bounding box center [112, 113] width 27 height 19
click at [118, 90] on input "vachgolfertex@gmail.com" at bounding box center [94, 90] width 142 height 21
paste input "pullerryanschildroth@textickets"
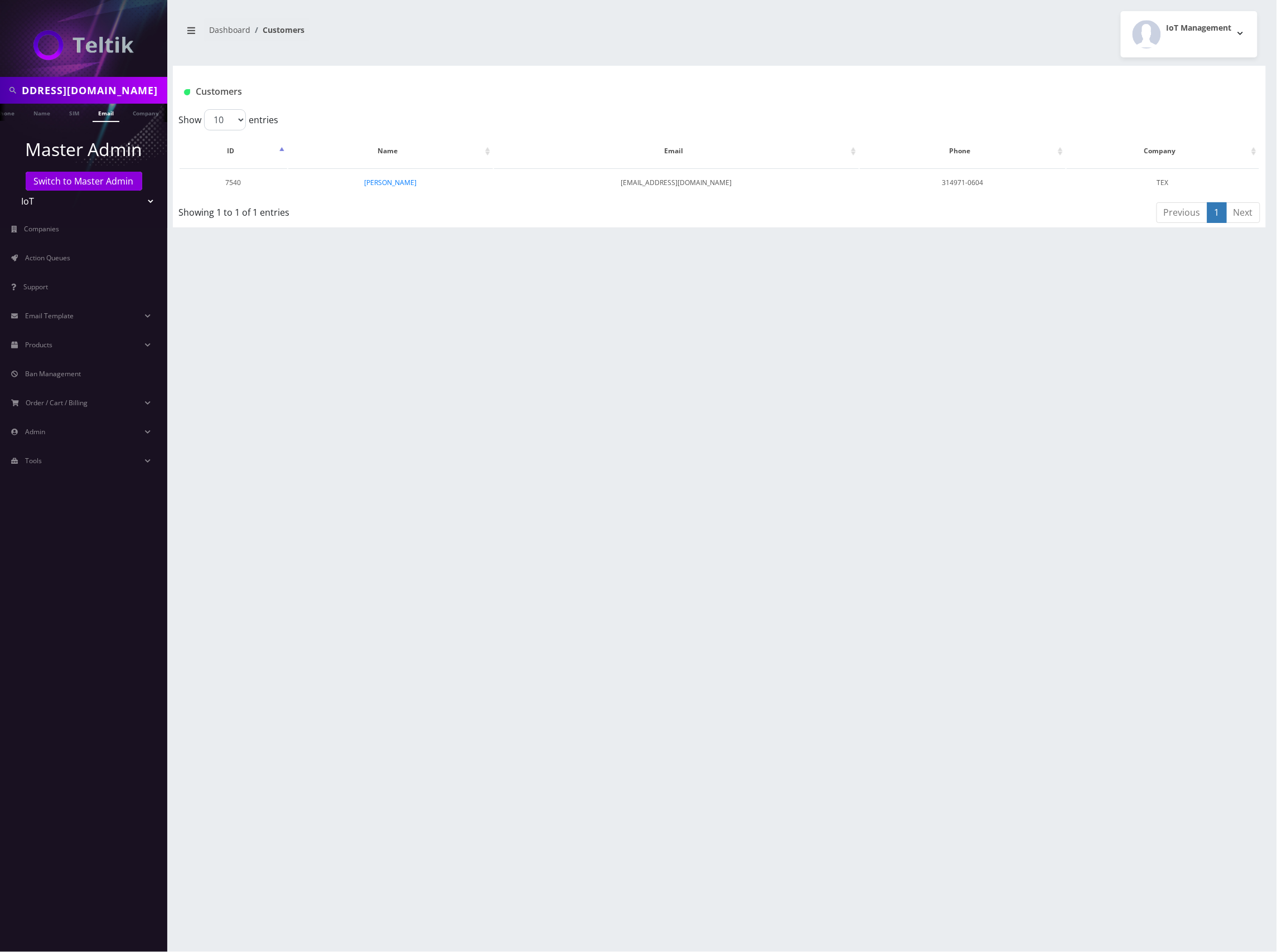
type input "[EMAIL_ADDRESS][DOMAIN_NAME]"
click at [102, 118] on link "Email" at bounding box center [106, 113] width 27 height 19
click at [121, 90] on input "[EMAIL_ADDRESS][DOMAIN_NAME]" at bounding box center [94, 90] width 142 height 21
paste input "[EMAIL_ADDRESS]"
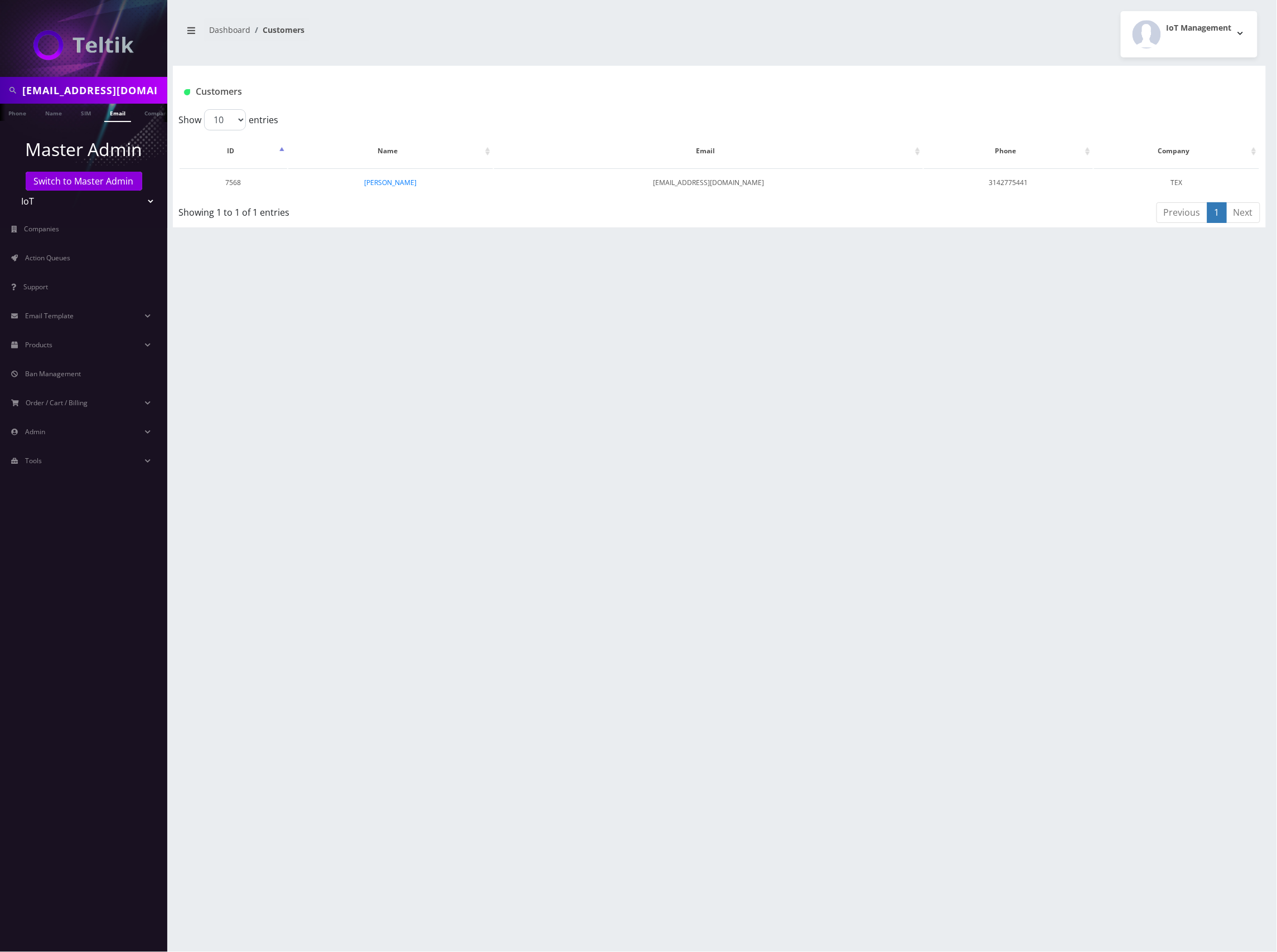
type input "[EMAIL_ADDRESS][DOMAIN_NAME]"
click at [114, 110] on link "Email" at bounding box center [118, 113] width 27 height 19
click at [89, 95] on input "masefacellc@gmail.com" at bounding box center [94, 90] width 142 height 21
paste input "gilboe1"
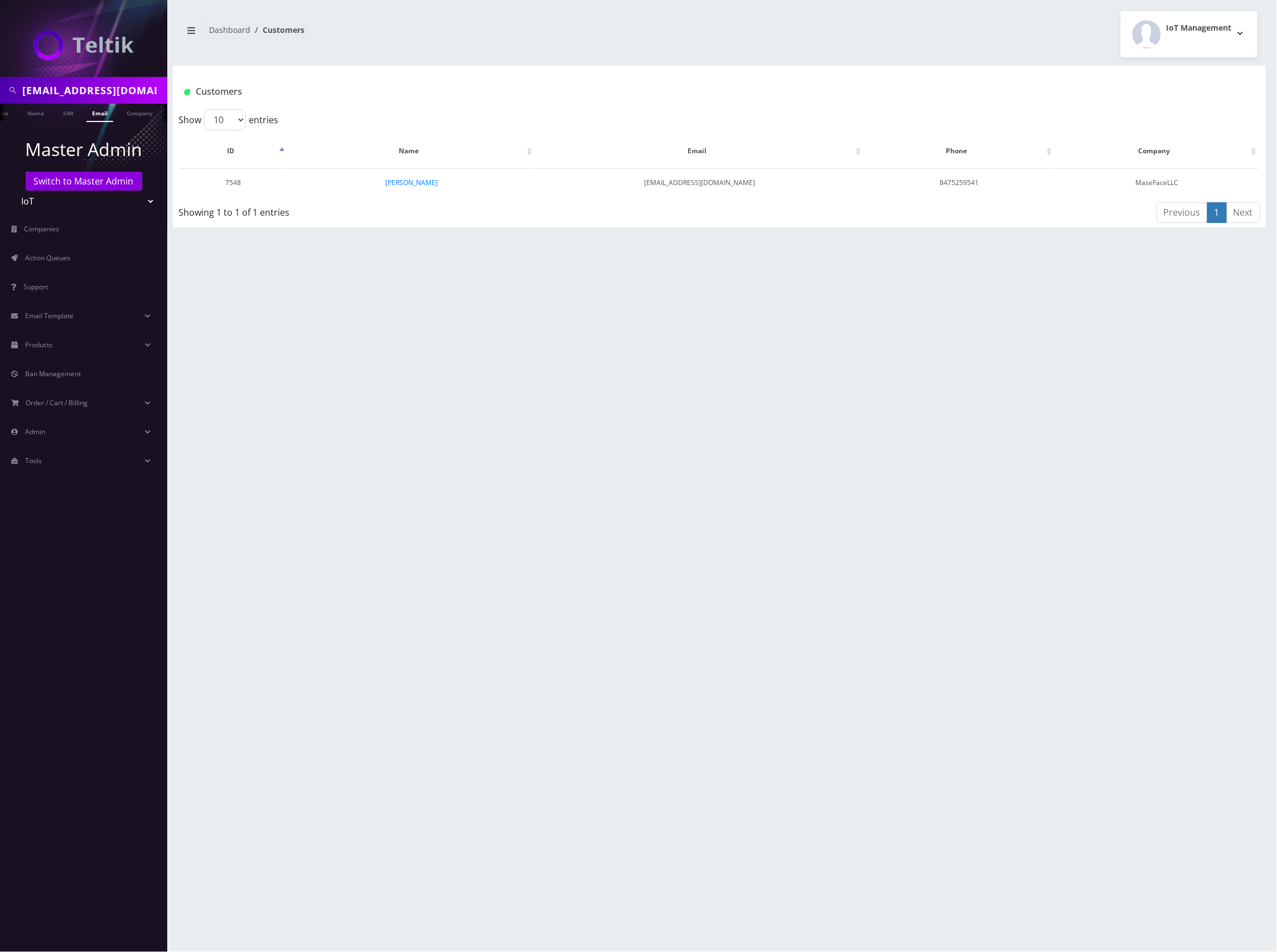
type input "[EMAIL_ADDRESS][DOMAIN_NAME]"
click at [96, 113] on link "Email" at bounding box center [100, 113] width 27 height 19
click at [79, 93] on input "[EMAIL_ADDRESS][DOMAIN_NAME]" at bounding box center [94, 90] width 142 height 21
paste input "jhhaar"
type input "[EMAIL_ADDRESS][DOMAIN_NAME]"
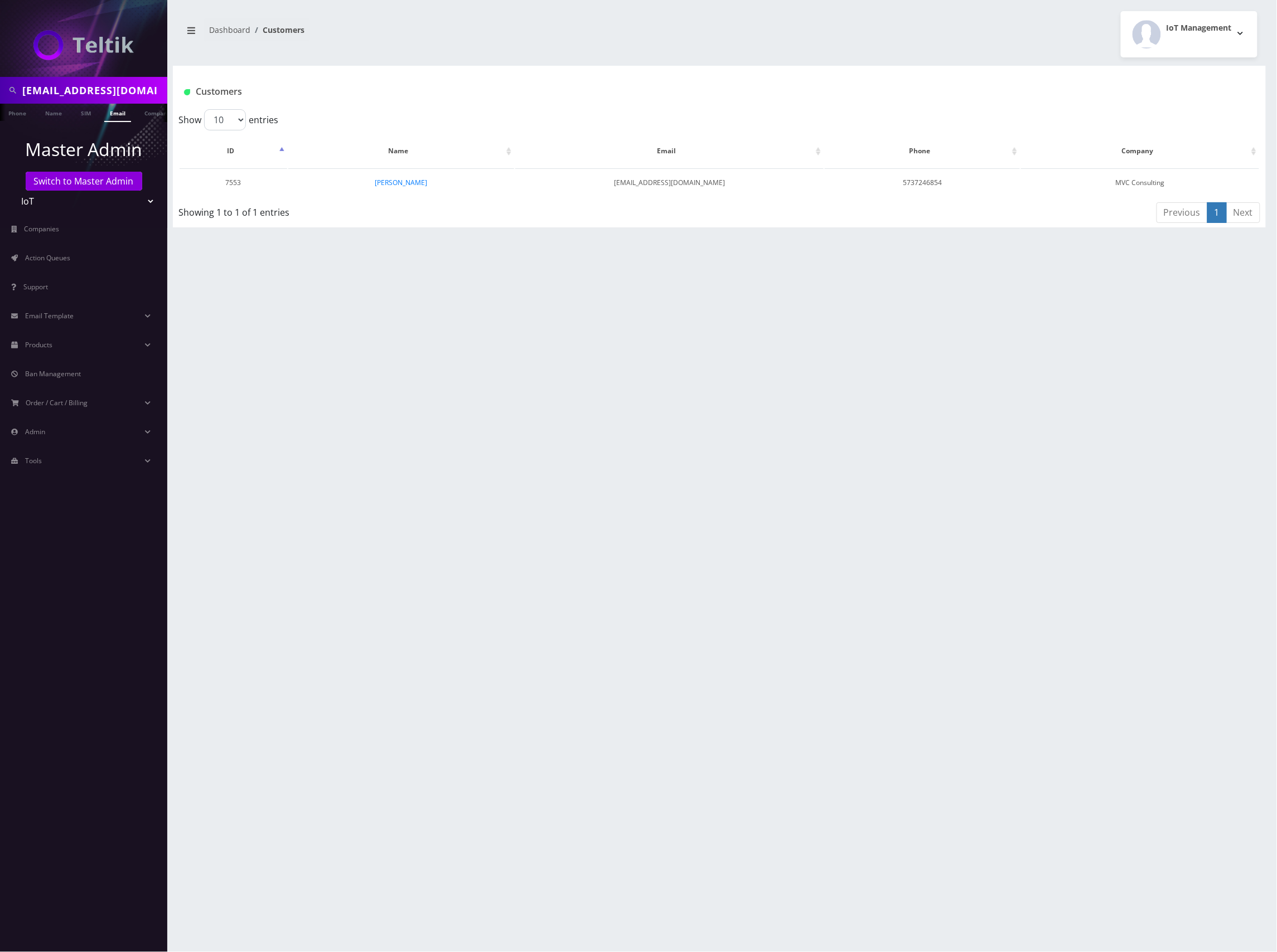
drag, startPoint x: 120, startPoint y: 112, endPoint x: 126, endPoint y: 113, distance: 6.1
click at [120, 112] on link "Email" at bounding box center [118, 113] width 27 height 19
click at [69, 87] on input "jhhaar@gmail.com" at bounding box center [94, 90] width 142 height 21
paste input "paigecrum"
type input "[EMAIL_ADDRESS][DOMAIN_NAME]"
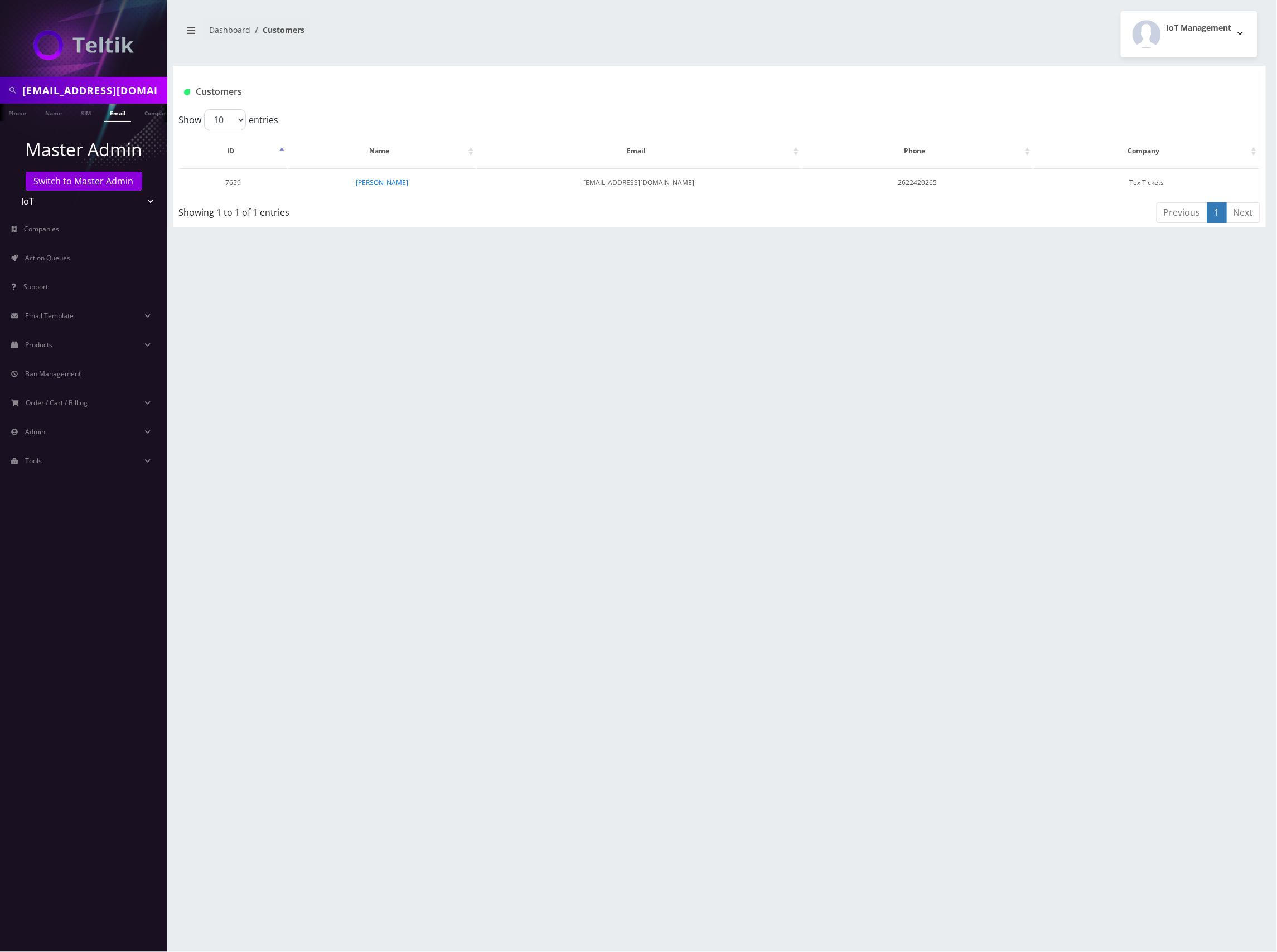
click at [115, 111] on link "Email" at bounding box center [118, 113] width 27 height 19
